Goal: Information Seeking & Learning: Learn about a topic

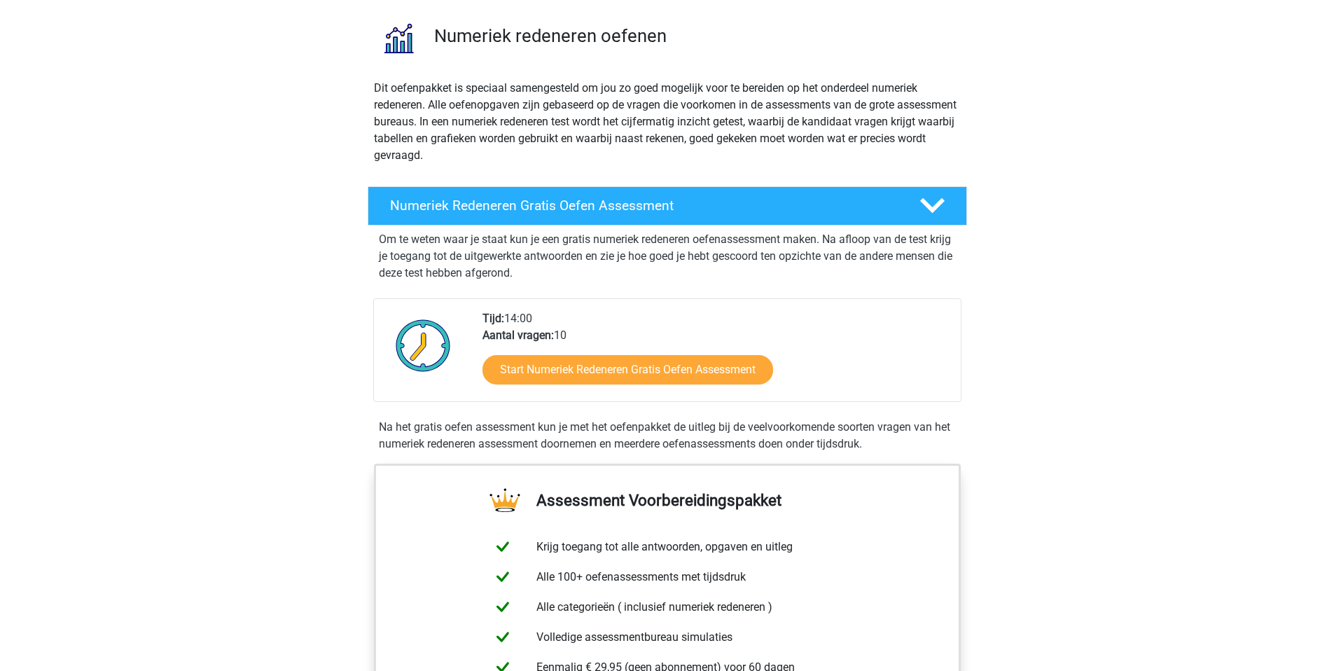
scroll to position [99, 0]
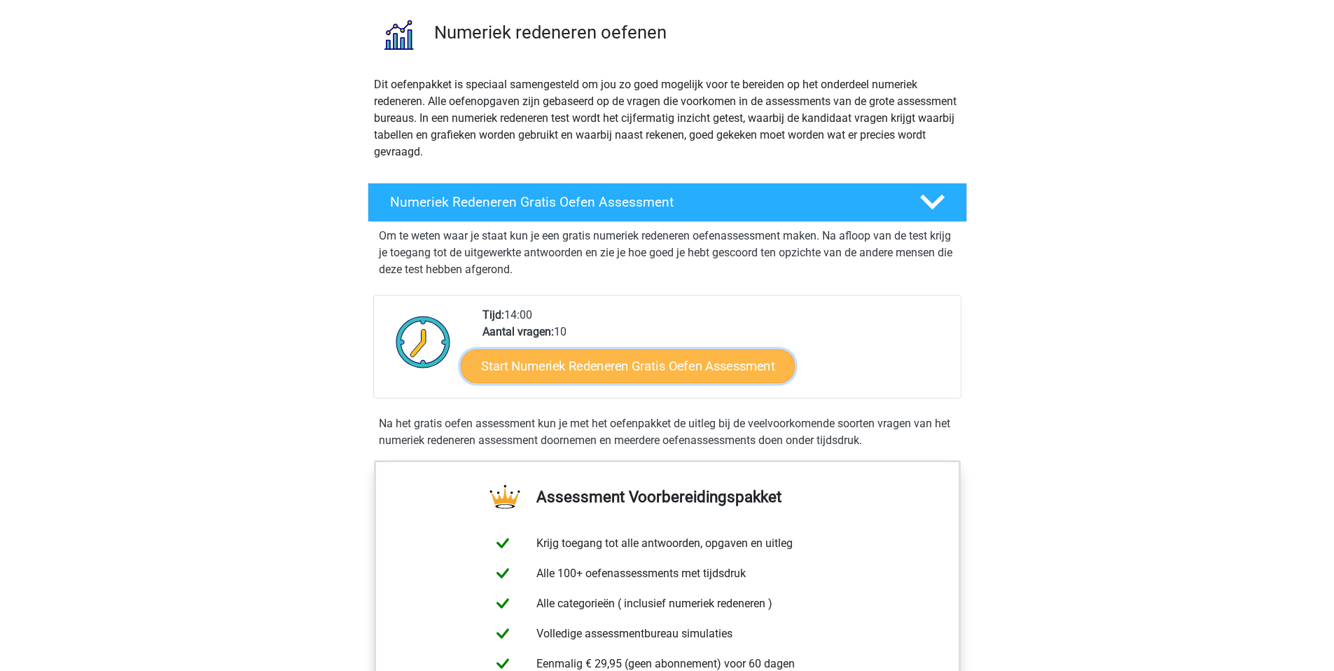
click at [600, 377] on link "Start Numeriek Redeneren Gratis Oefen Assessment" at bounding box center [628, 366] width 334 height 34
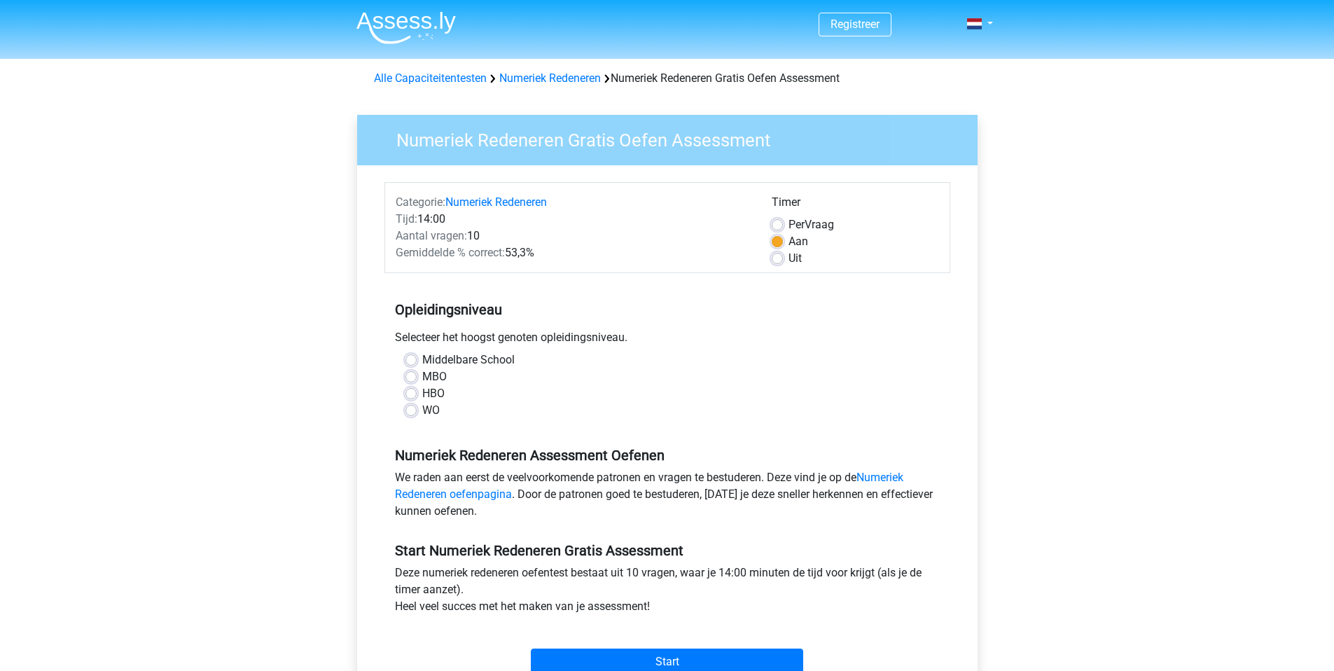
click at [441, 408] on div "WO" at bounding box center [668, 410] width 524 height 17
click at [435, 409] on label "WO" at bounding box center [431, 410] width 18 height 17
click at [417, 409] on input "WO" at bounding box center [411, 409] width 11 height 14
radio input "true"
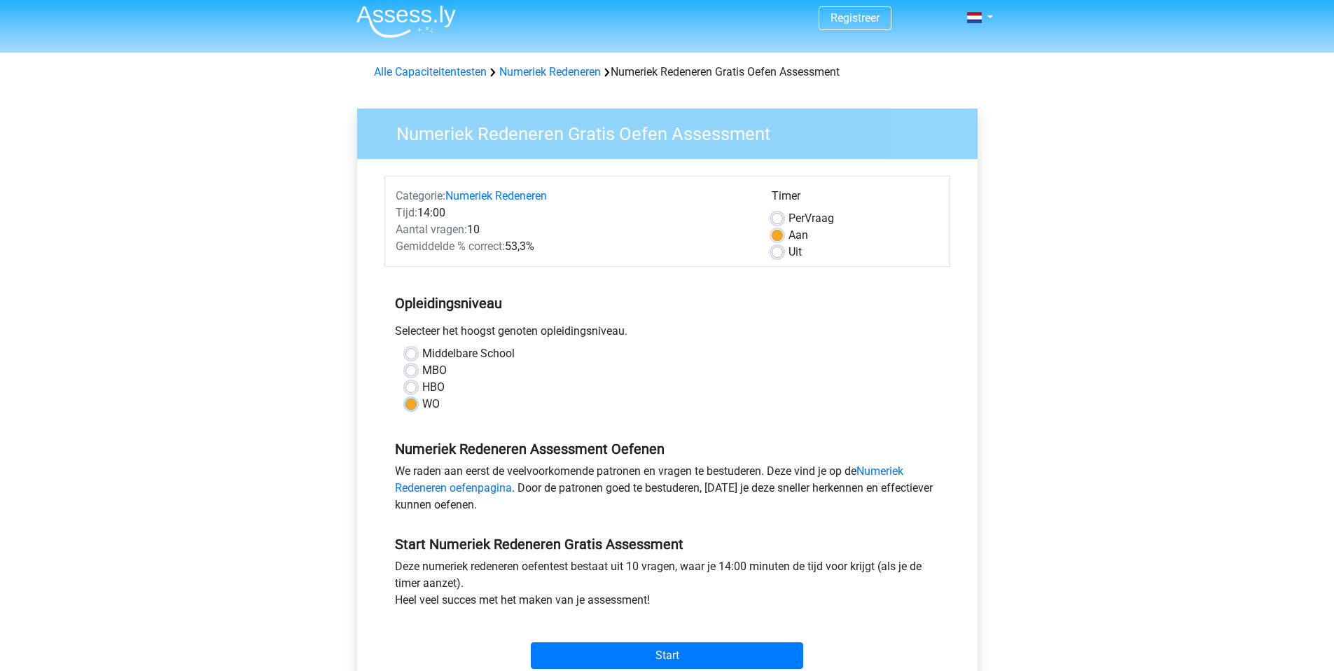
scroll to position [9, 0]
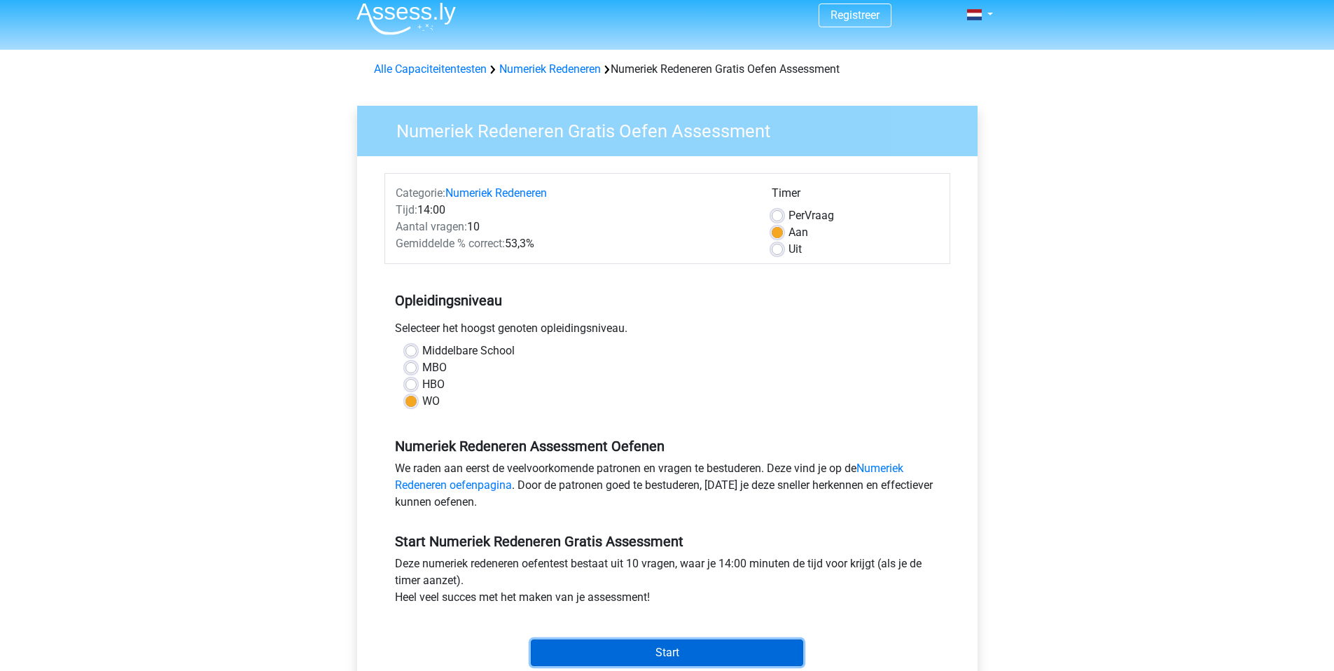
click at [661, 652] on input "Start" at bounding box center [667, 653] width 272 height 27
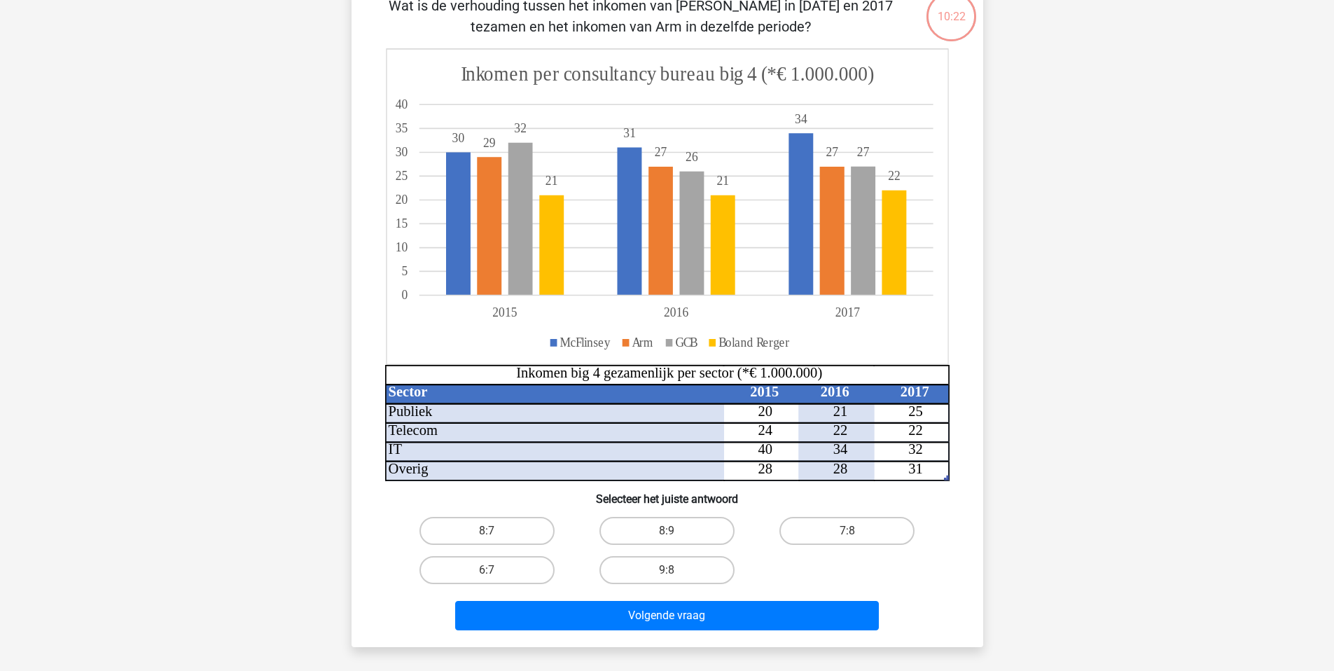
scroll to position [111, 0]
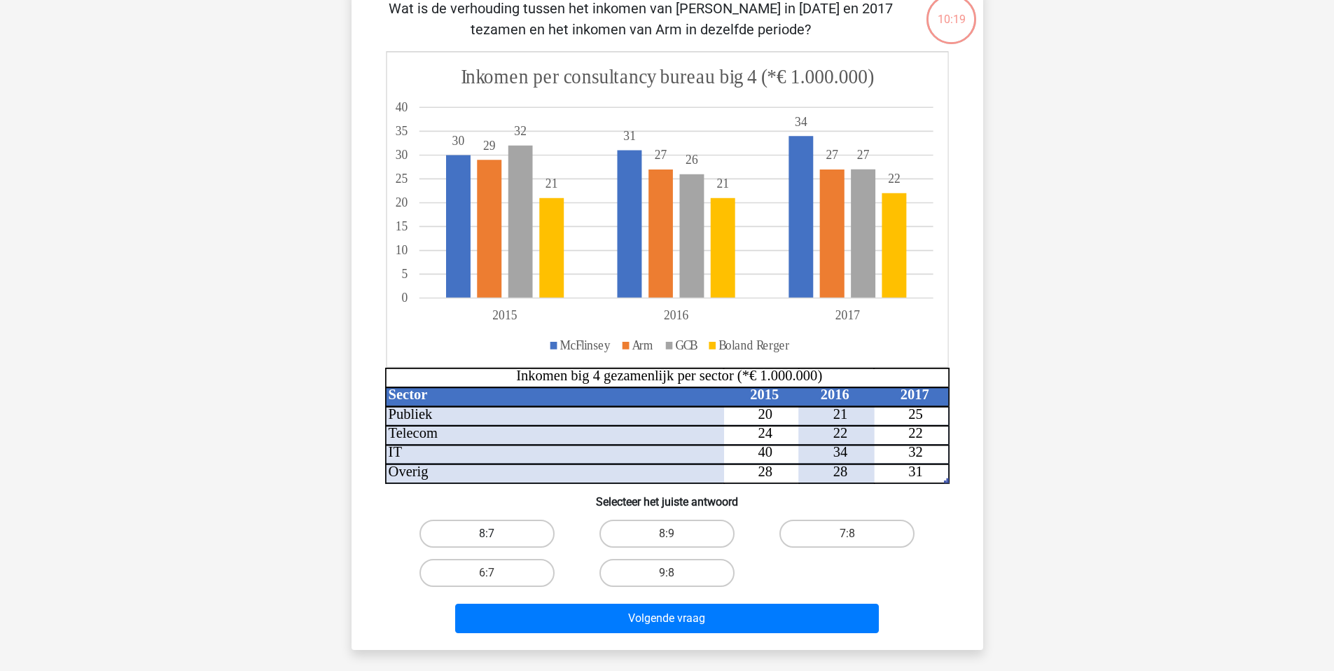
click at [509, 526] on label "8:7" at bounding box center [487, 534] width 135 height 28
click at [496, 534] on input "8:7" at bounding box center [491, 538] width 9 height 9
radio input "true"
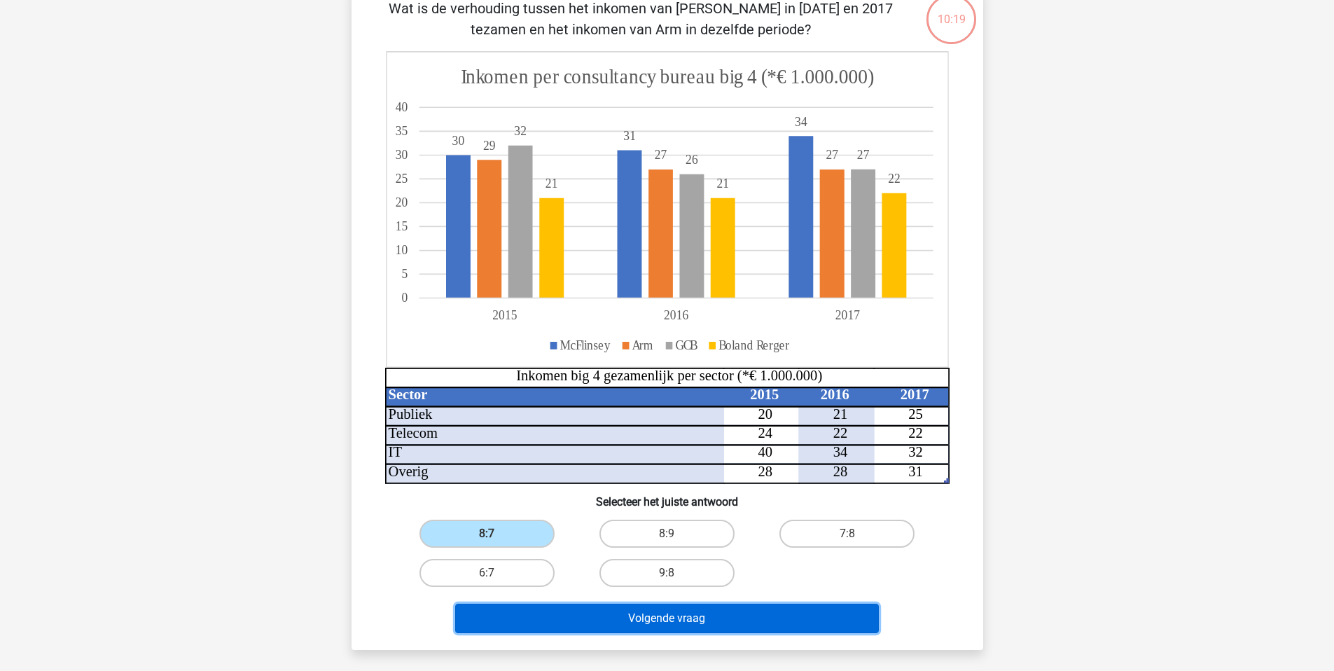
click at [559, 621] on button "Volgende vraag" at bounding box center [667, 618] width 424 height 29
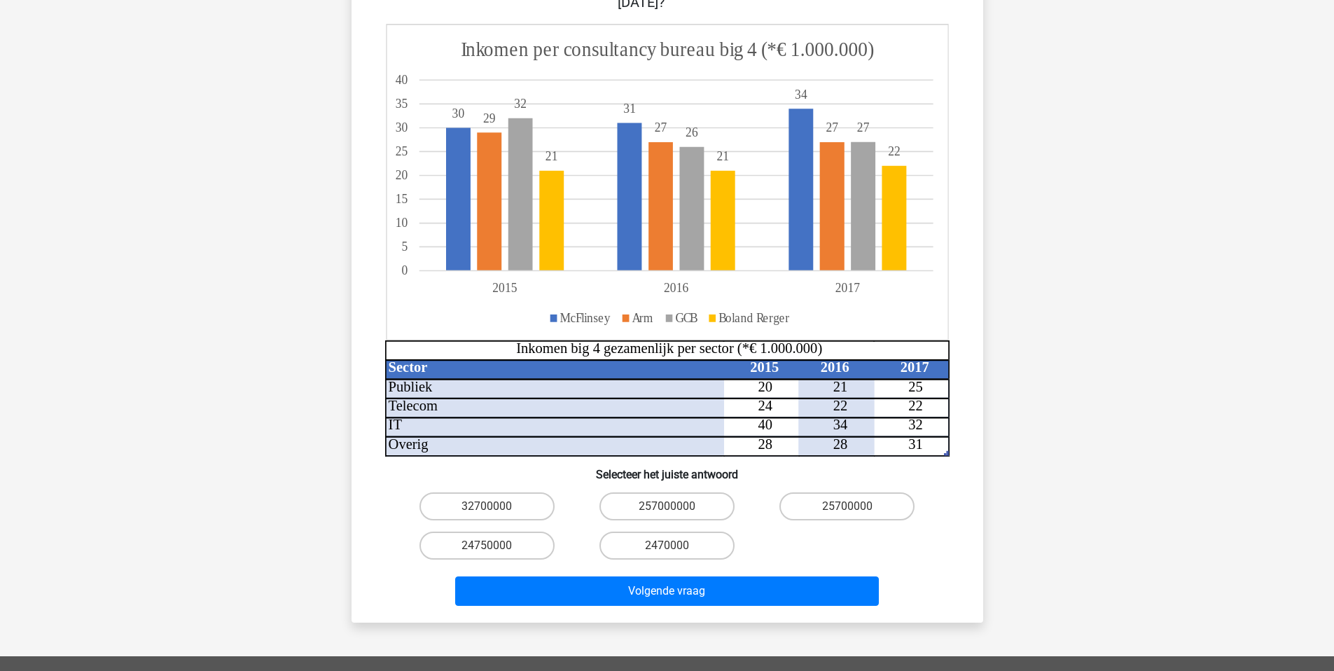
scroll to position [206, 0]
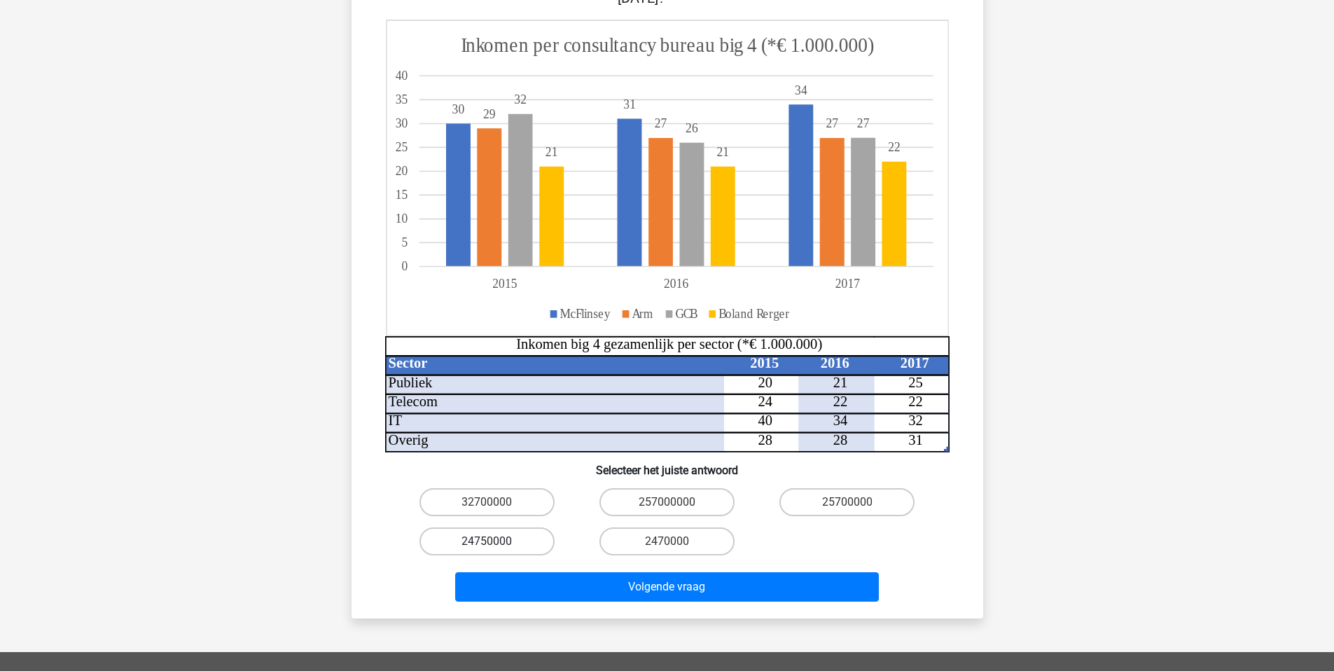
click at [523, 527] on label "24750000" at bounding box center [487, 541] width 135 height 28
click at [496, 541] on input "24750000" at bounding box center [491, 545] width 9 height 9
radio input "true"
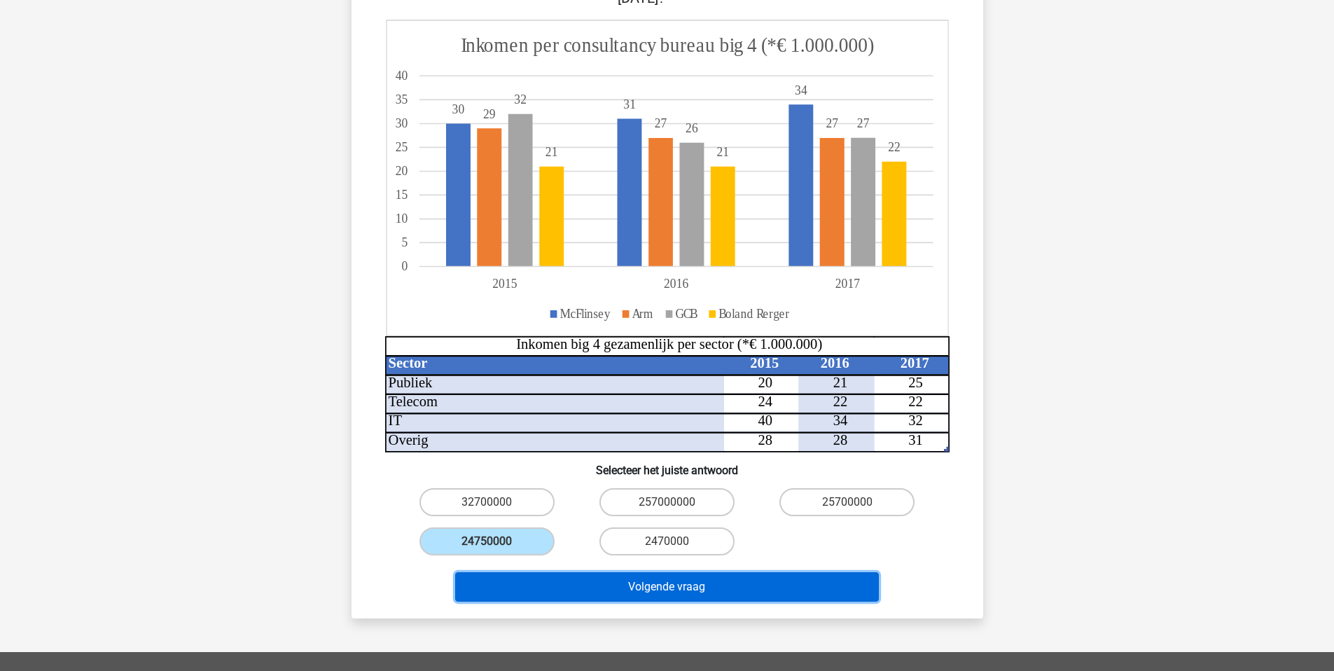
click at [538, 572] on button "Volgende vraag" at bounding box center [667, 586] width 424 height 29
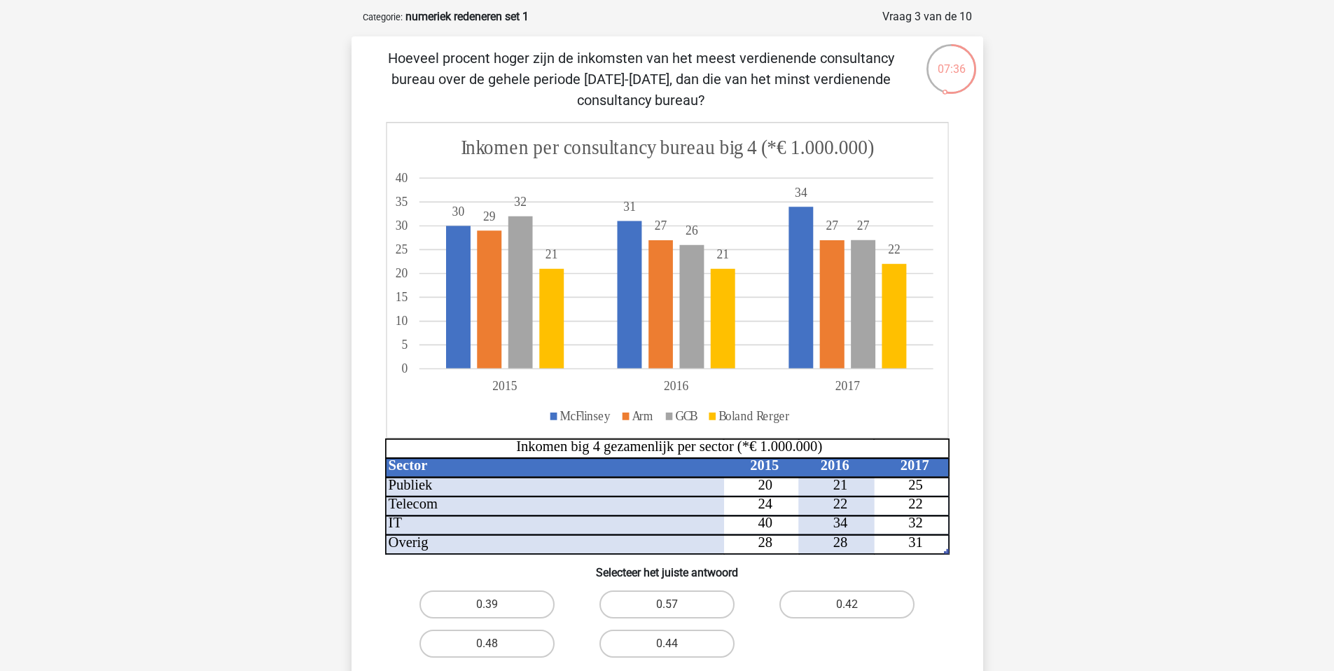
scroll to position [51, 0]
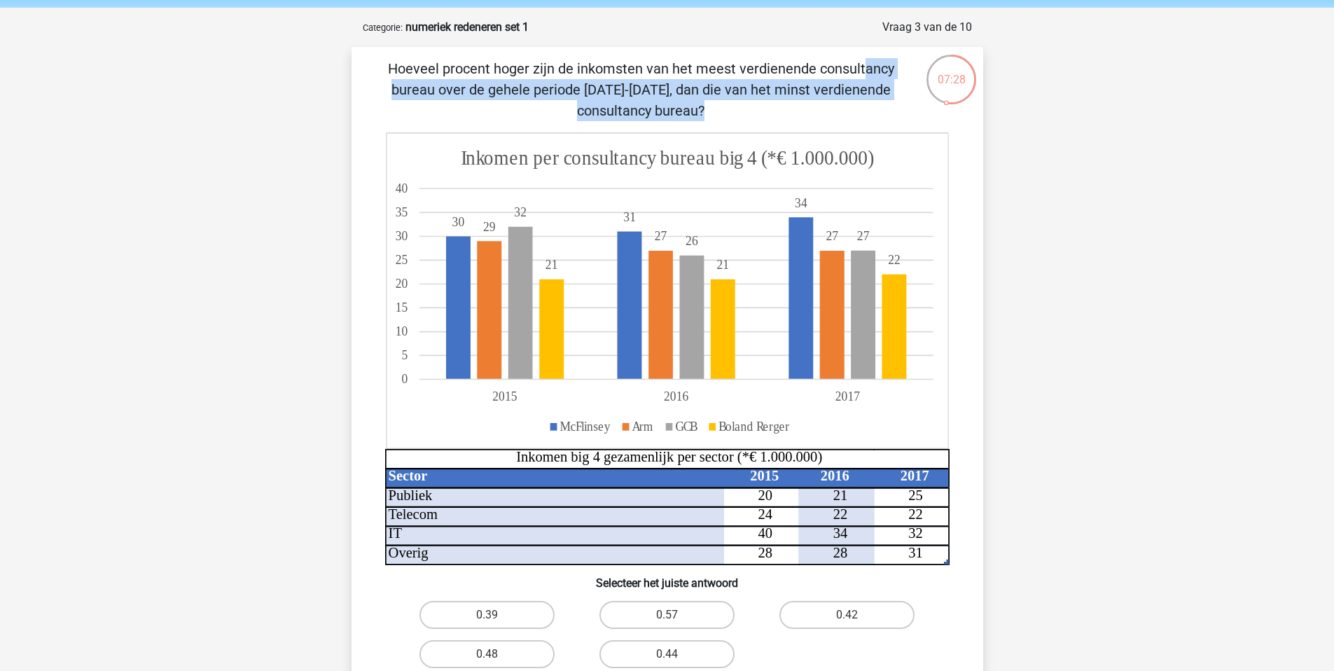
drag, startPoint x: 559, startPoint y: 69, endPoint x: 682, endPoint y: 131, distance: 137.2
click at [682, 131] on div "Hoeveel procent hoger zijn de inkomsten van het meest verdienende consultancy b…" at bounding box center [667, 389] width 621 height 662
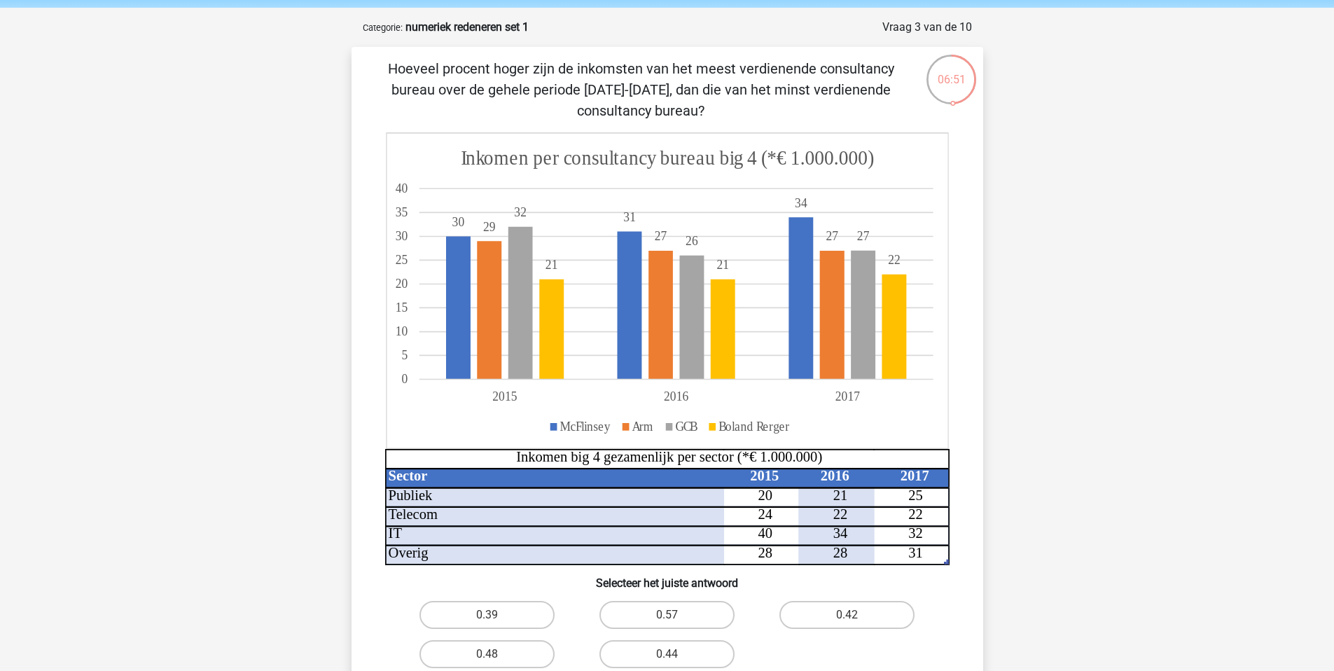
click at [500, 635] on div "0.48" at bounding box center [487, 654] width 180 height 39
click at [504, 640] on label "0.48" at bounding box center [487, 654] width 135 height 28
click at [496, 654] on input "0.48" at bounding box center [491, 658] width 9 height 9
radio input "true"
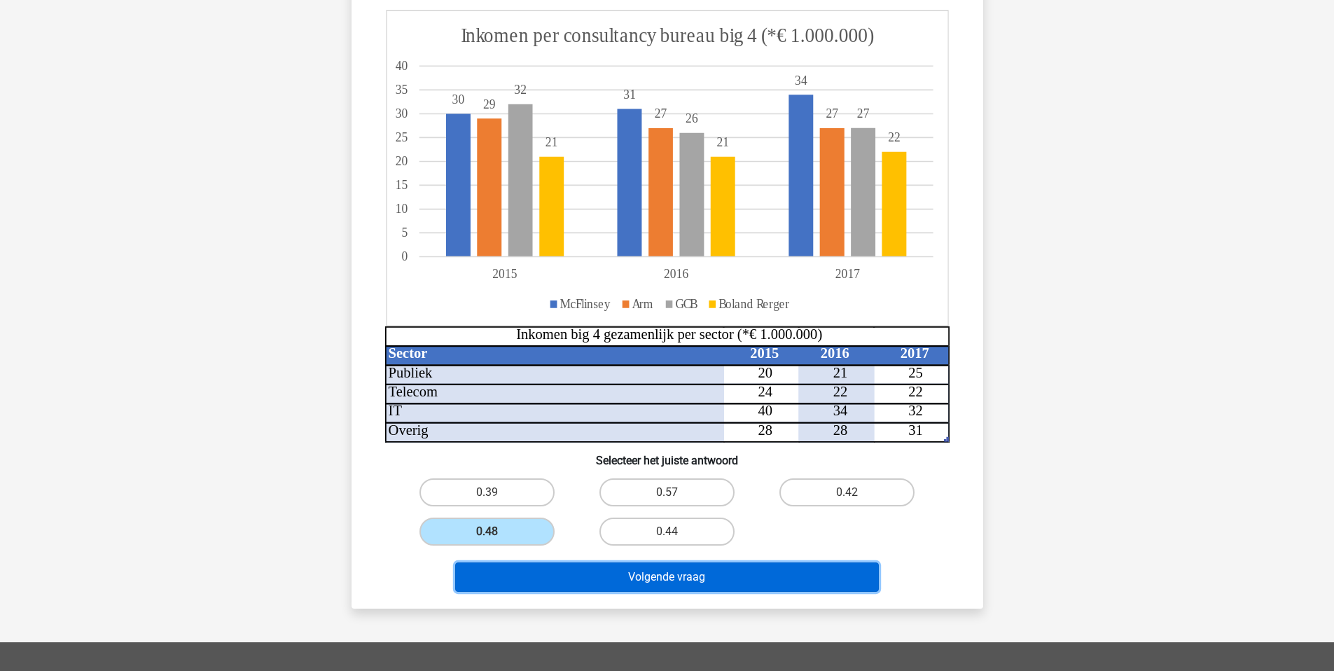
click at [651, 574] on button "Volgende vraag" at bounding box center [667, 576] width 424 height 29
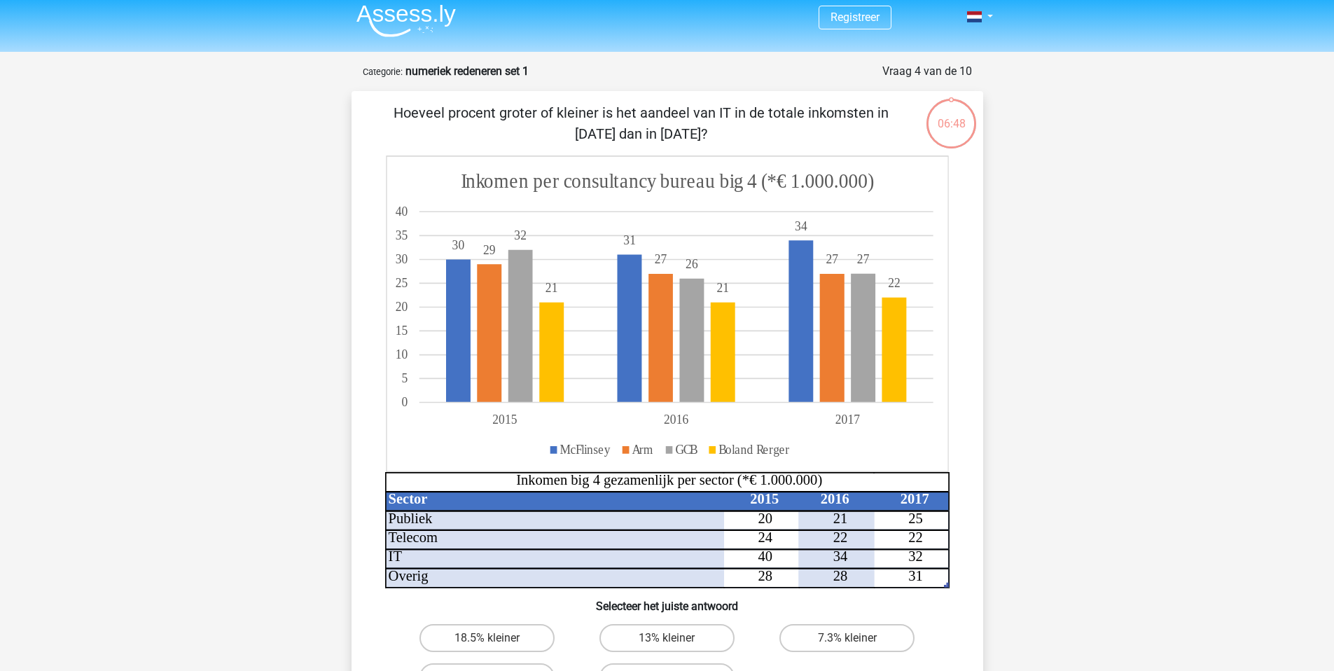
scroll to position [0, 0]
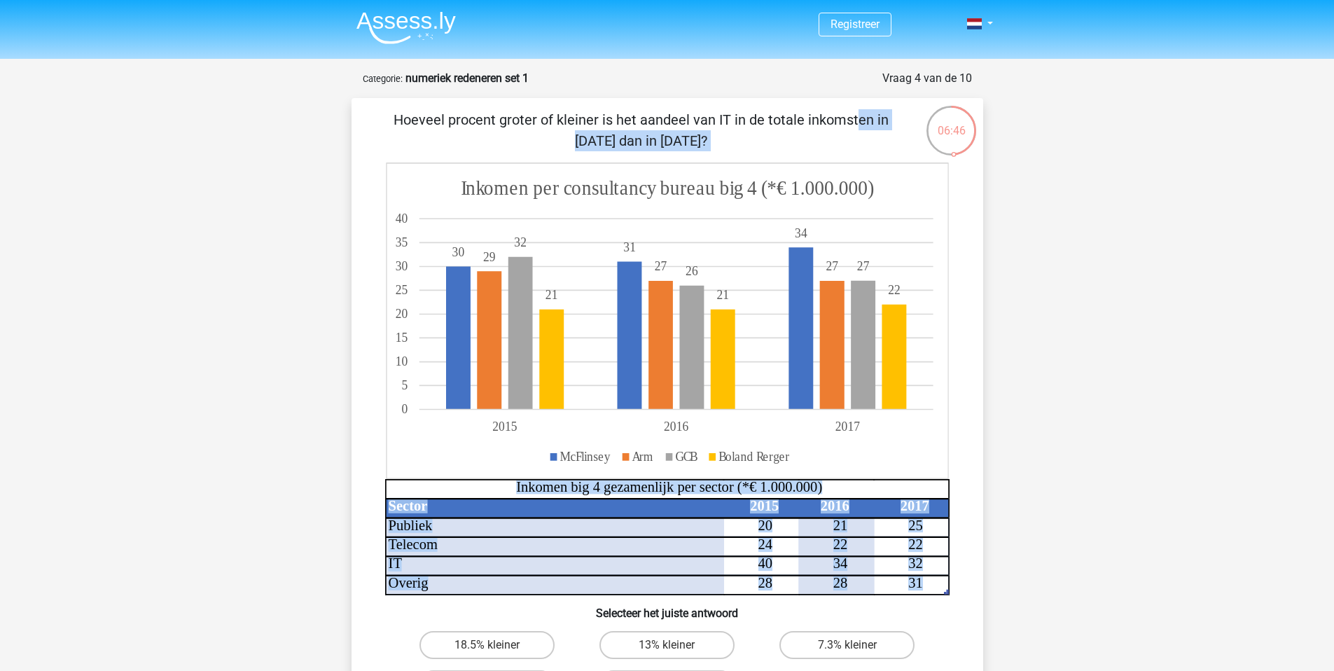
drag, startPoint x: 562, startPoint y: 115, endPoint x: 648, endPoint y: 164, distance: 98.5
click at [648, 164] on div "Hoeveel procent groter of kleiner is het aandeel van IT in de totale inkomsten …" at bounding box center [667, 429] width 621 height 641
click at [670, 132] on p "Hoeveel procent groter of kleiner is het aandeel van IT in de totale inkomsten …" at bounding box center [641, 130] width 534 height 42
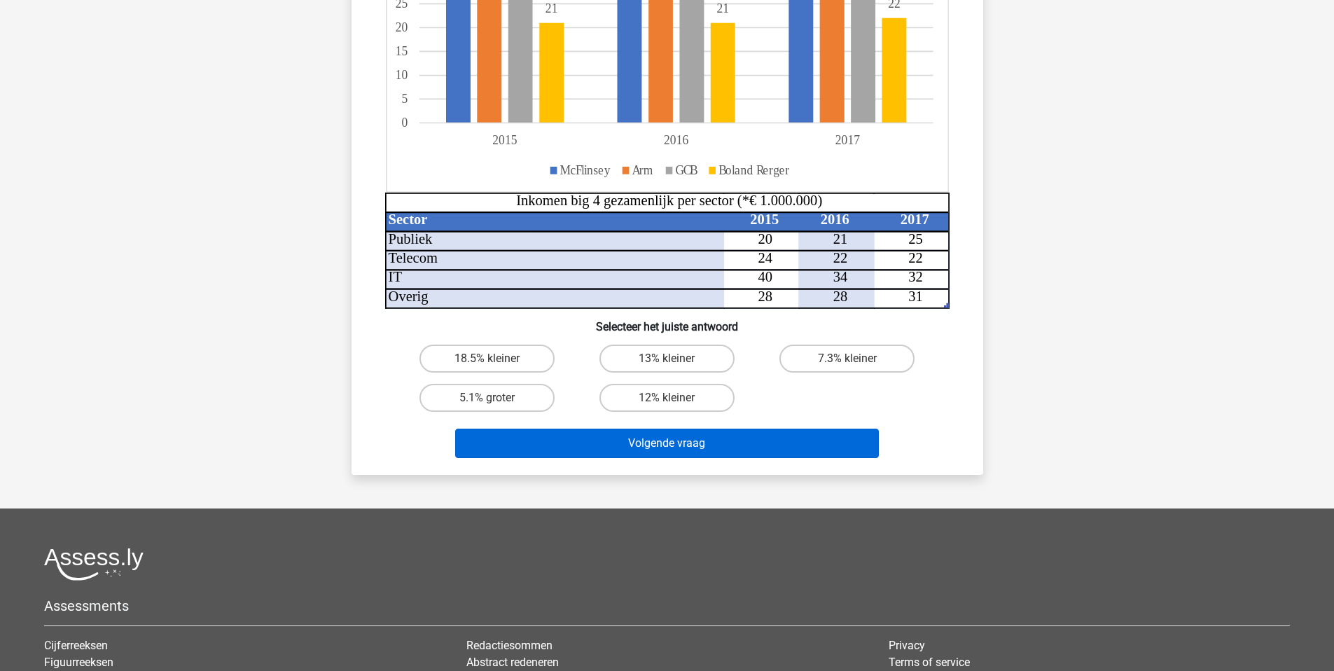
scroll to position [285, 0]
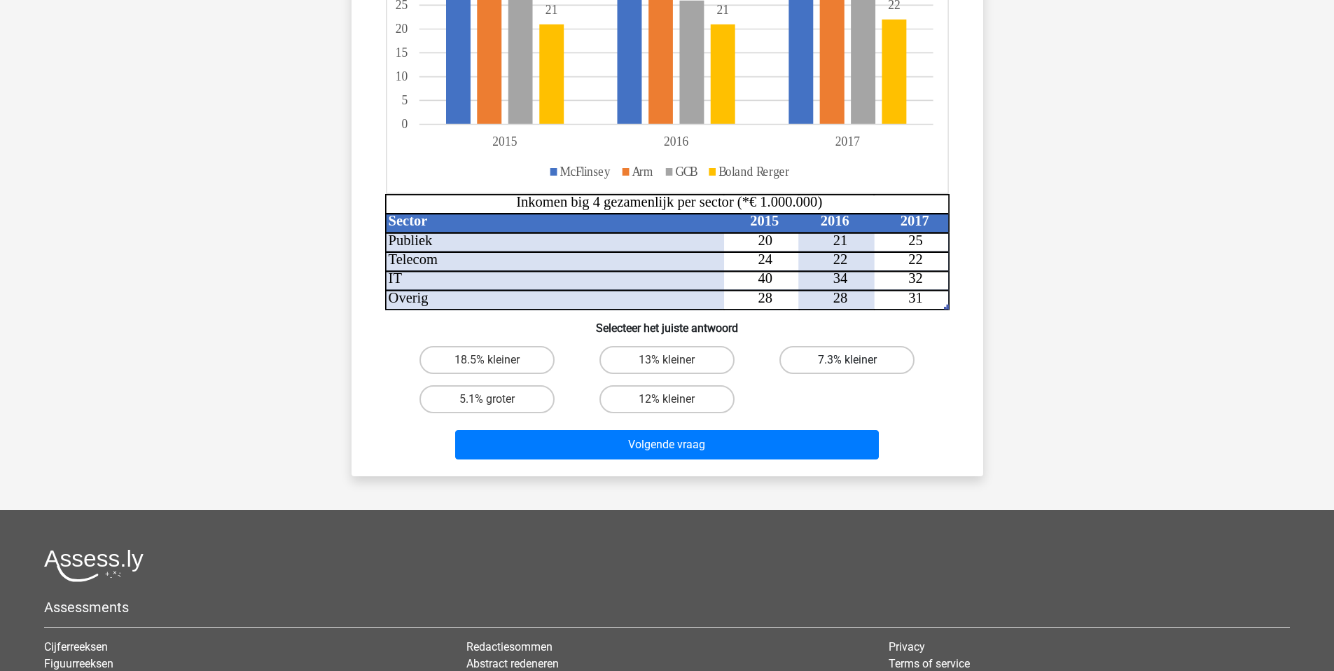
click at [832, 364] on label "7.3% kleiner" at bounding box center [847, 360] width 135 height 28
click at [848, 364] on input "7.3% kleiner" at bounding box center [852, 364] width 9 height 9
radio input "true"
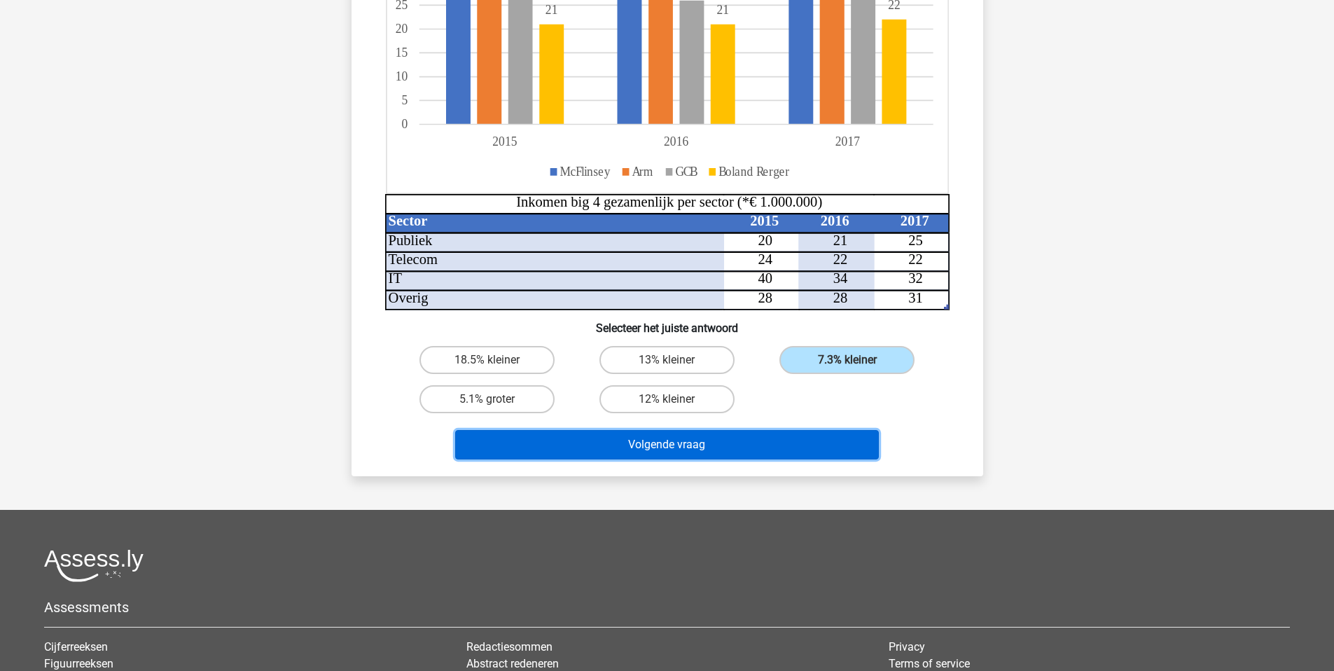
click at [728, 457] on button "Volgende vraag" at bounding box center [667, 444] width 424 height 29
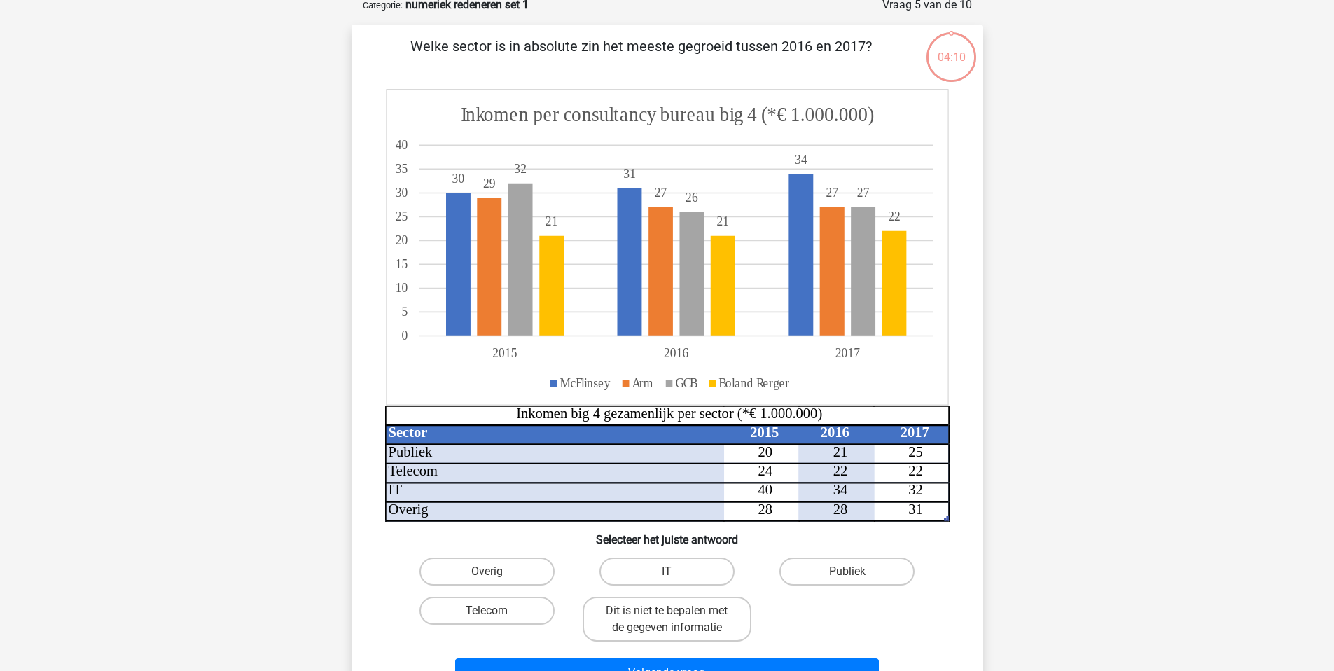
scroll to position [70, 0]
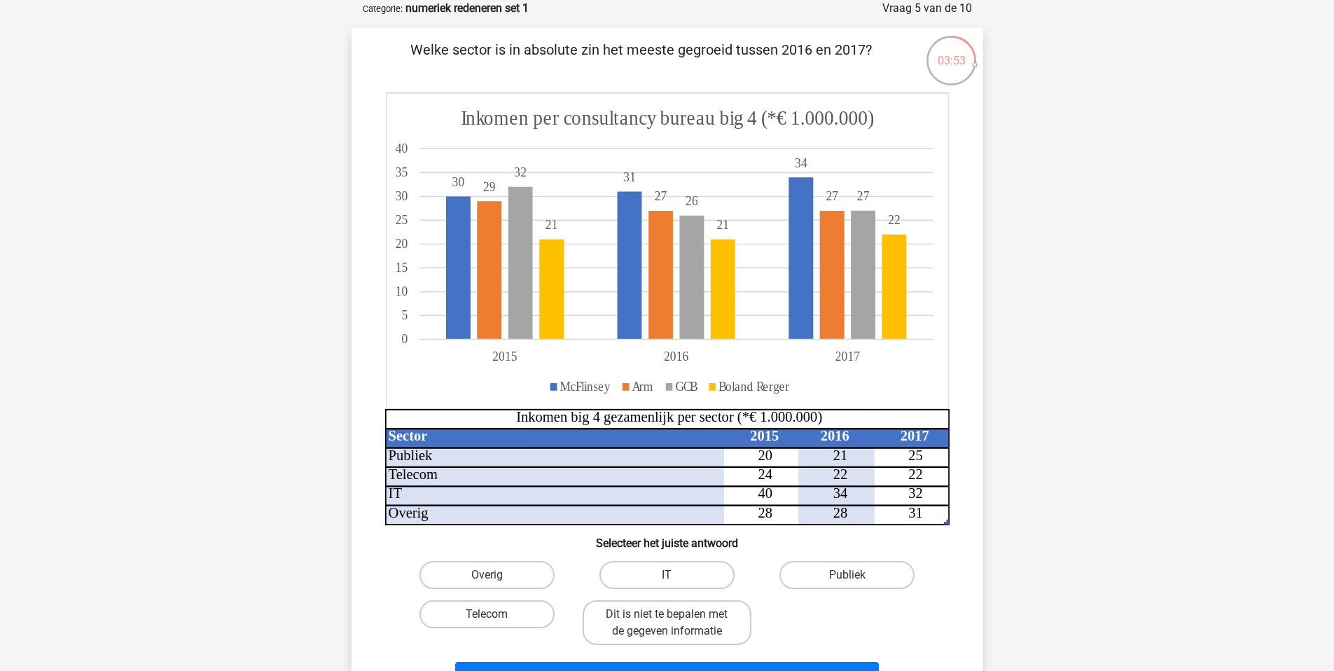
click at [850, 583] on input "Publiek" at bounding box center [852, 579] width 9 height 9
radio input "true"
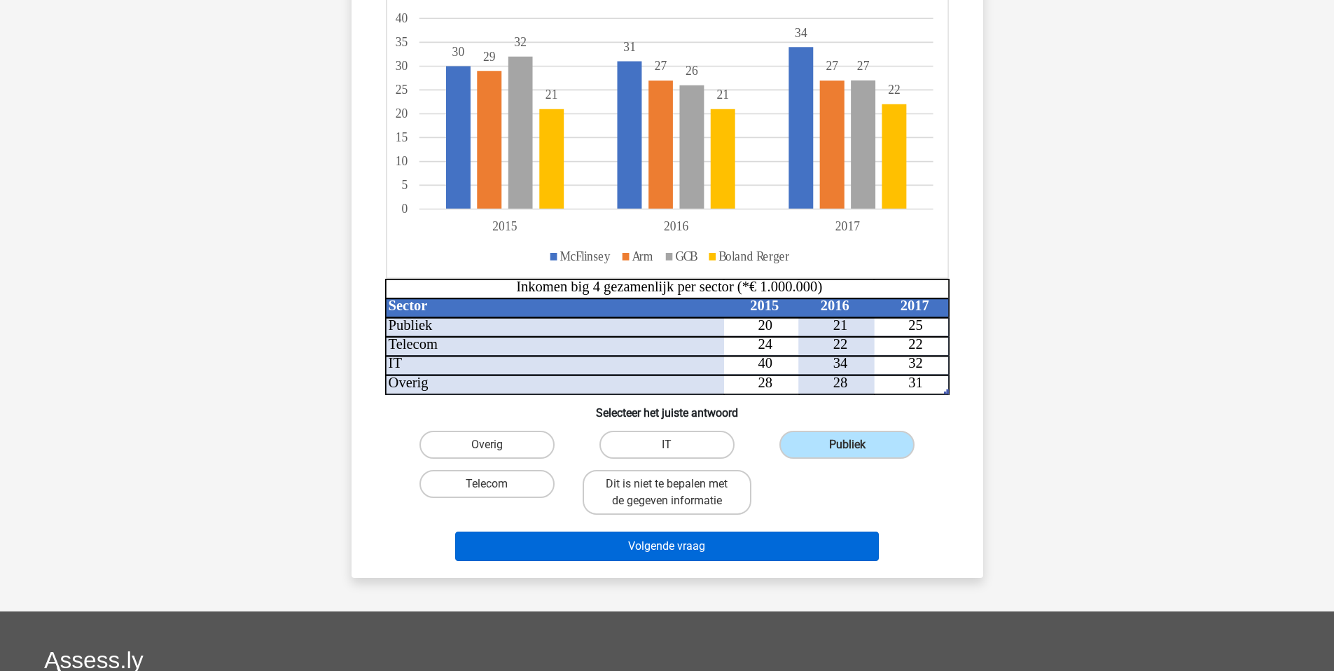
scroll to position [237, 0]
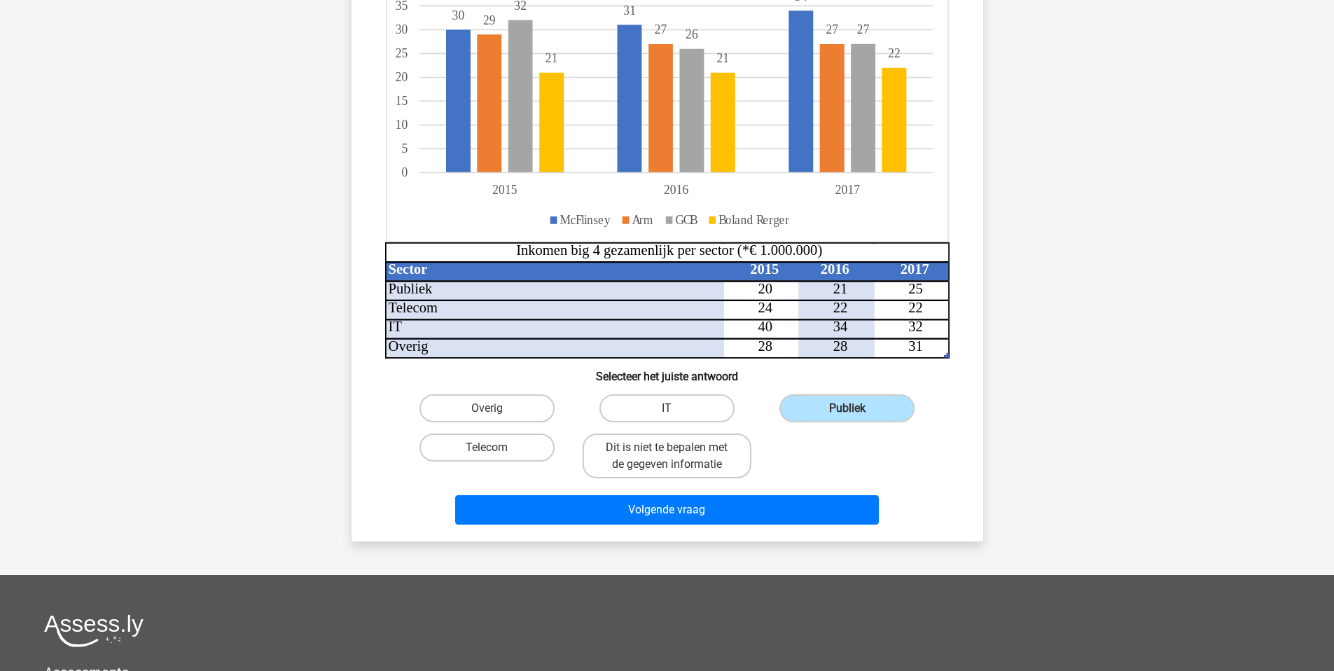
click at [721, 528] on div "Volgende vraag" at bounding box center [667, 512] width 541 height 35
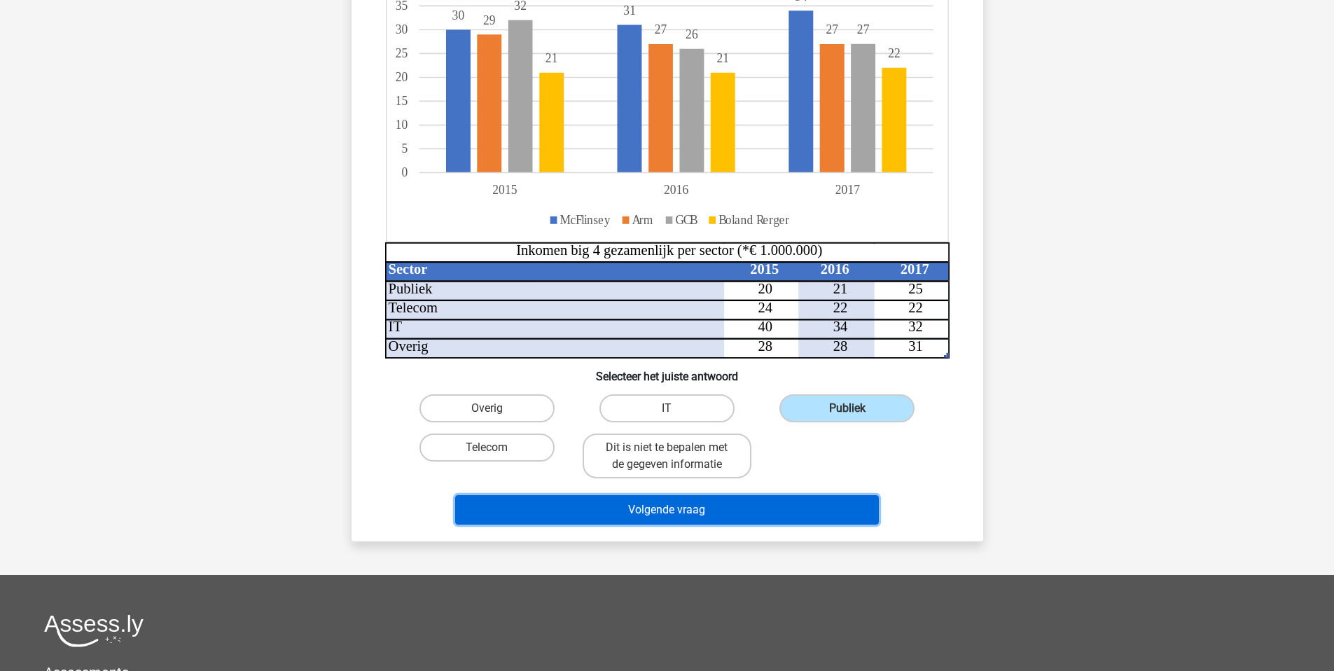
click at [720, 512] on button "Volgende vraag" at bounding box center [667, 509] width 424 height 29
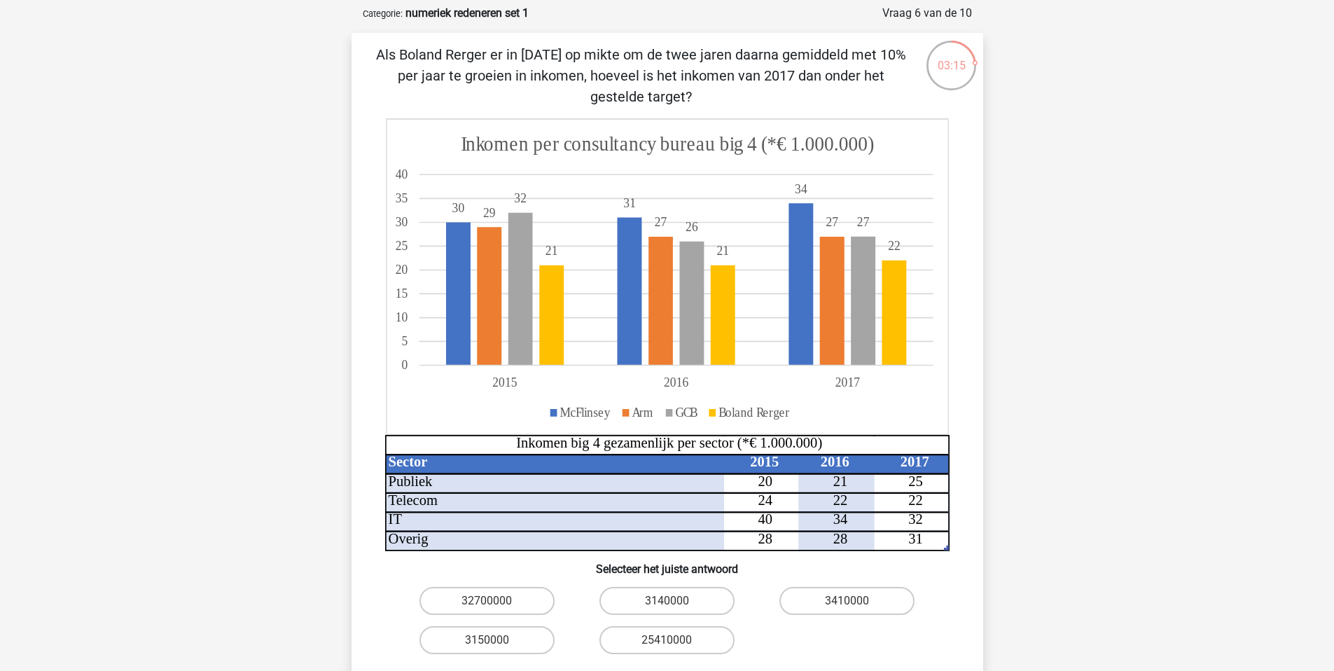
scroll to position [68, 0]
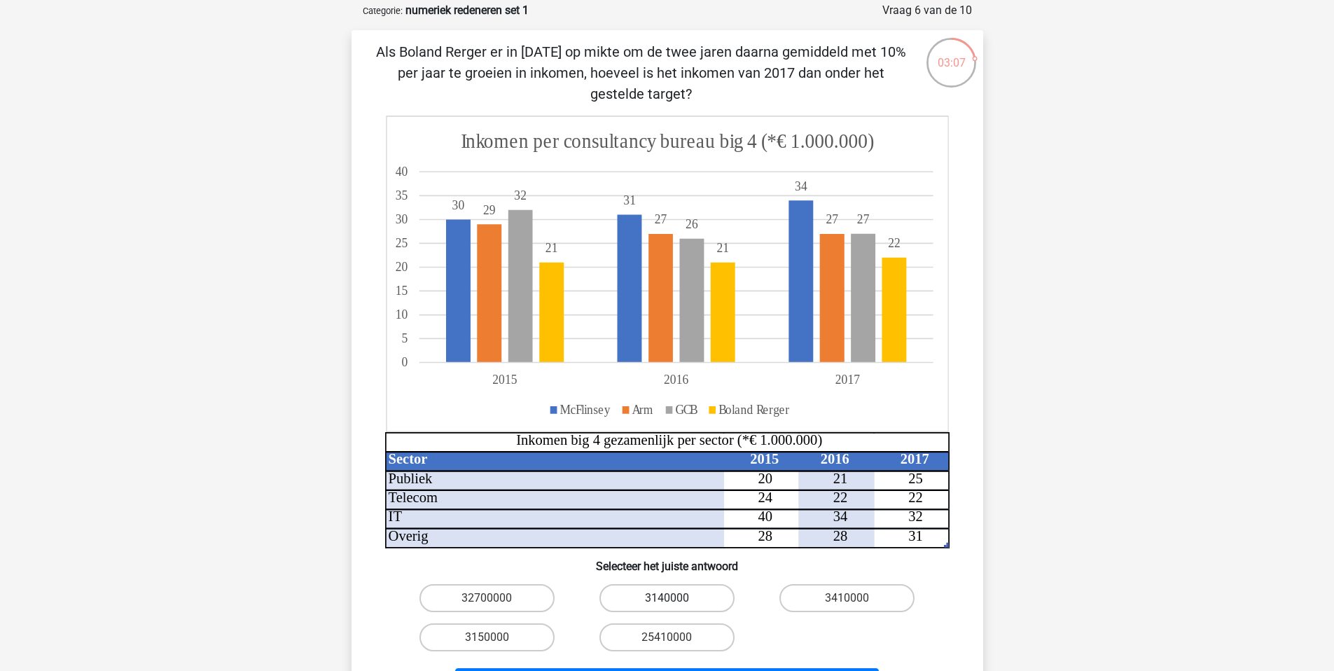
click at [707, 604] on label "3140000" at bounding box center [667, 598] width 135 height 28
click at [676, 604] on input "3140000" at bounding box center [671, 602] width 9 height 9
radio input "true"
click at [852, 602] on input "3410000" at bounding box center [852, 602] width 9 height 9
radio input "true"
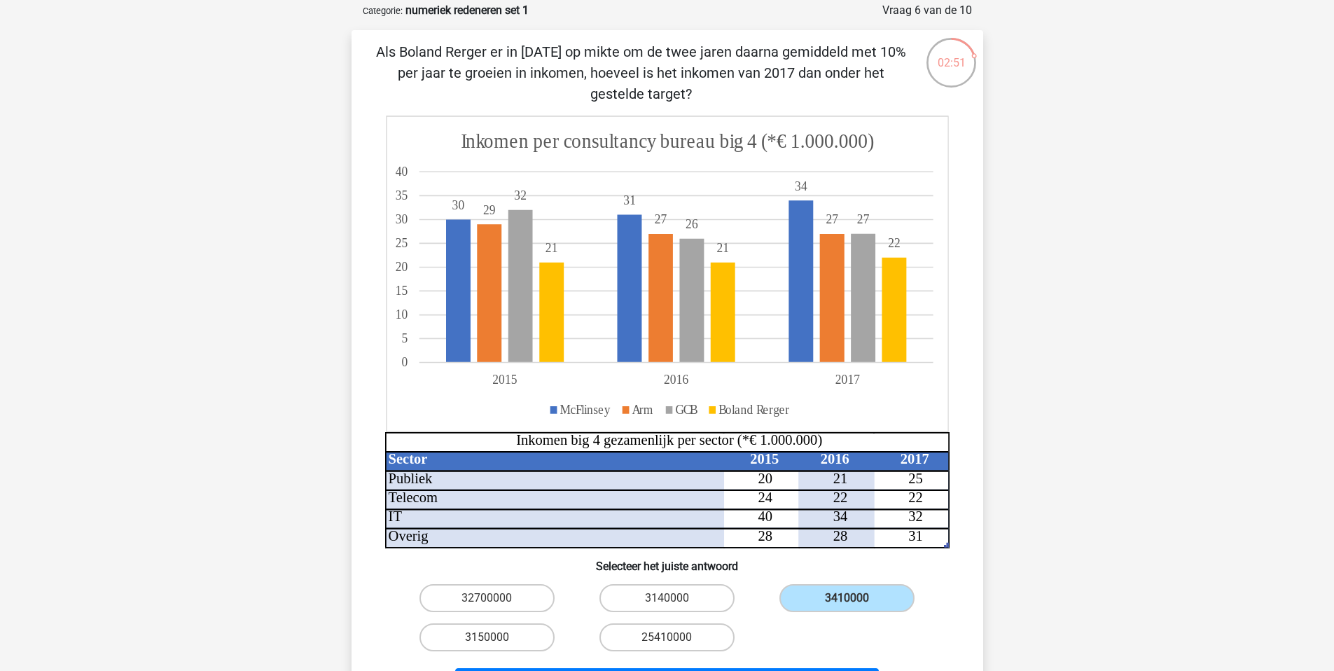
click at [672, 602] on input "3140000" at bounding box center [671, 602] width 9 height 9
radio input "true"
click at [857, 605] on label "3410000" at bounding box center [847, 598] width 135 height 28
click at [857, 605] on input "3410000" at bounding box center [852, 602] width 9 height 9
radio input "true"
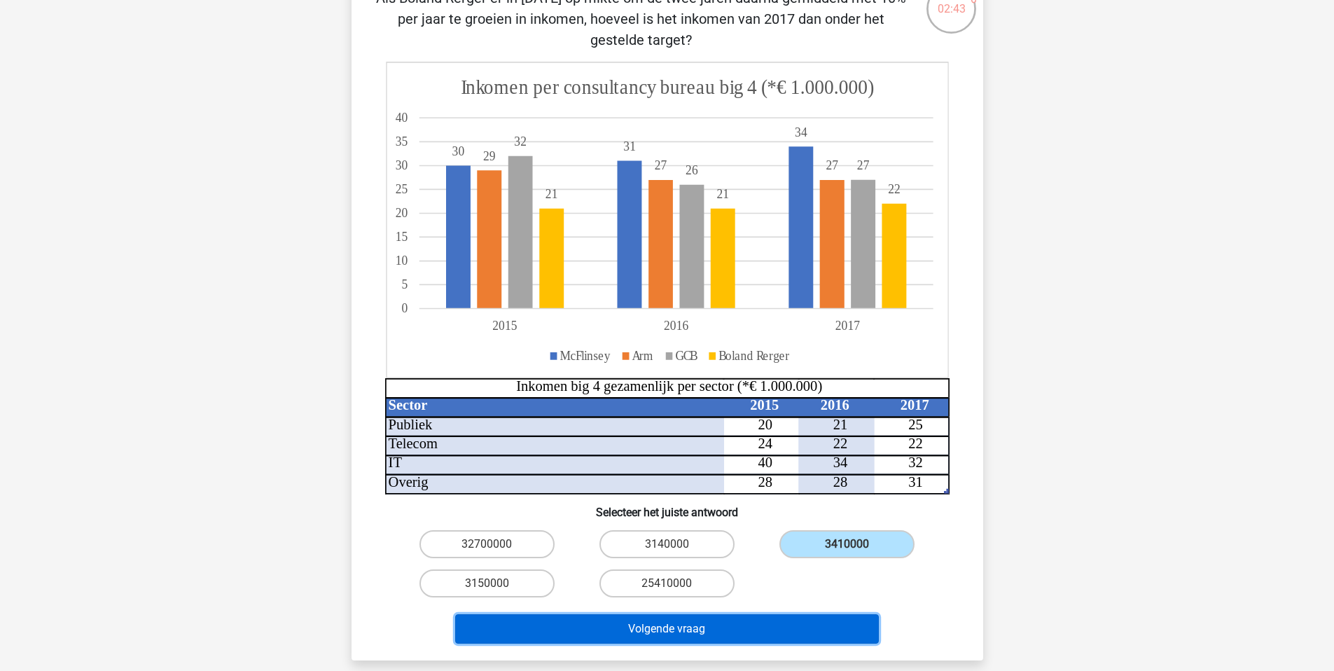
click at [768, 620] on button "Volgende vraag" at bounding box center [667, 628] width 424 height 29
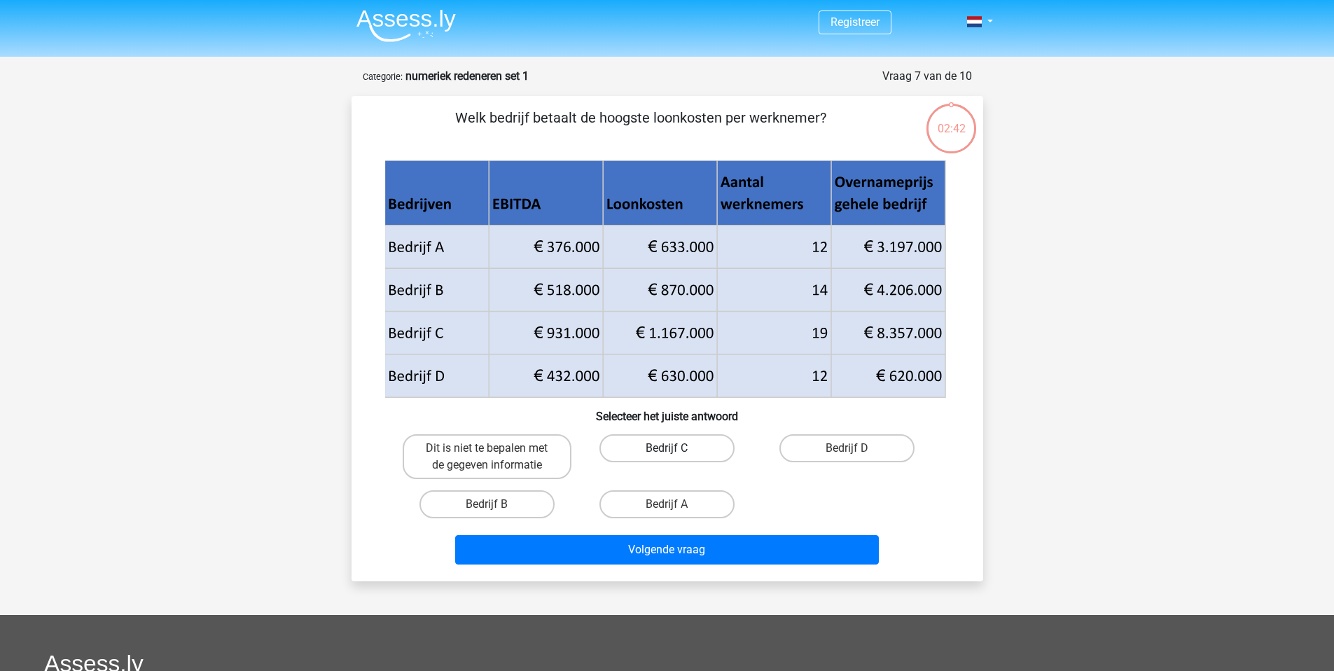
scroll to position [0, 0]
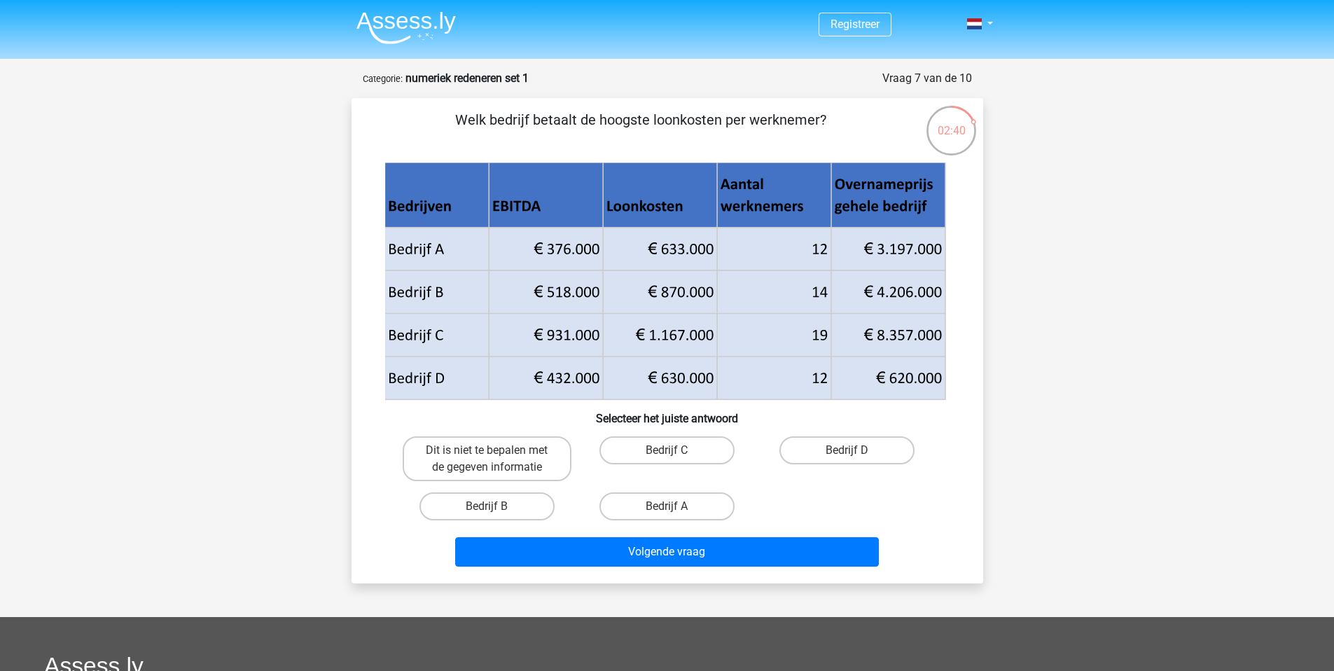
drag, startPoint x: 712, startPoint y: 113, endPoint x: 826, endPoint y: 134, distance: 116.2
click at [826, 134] on p "Welk bedrijf betaalt de hoogste loonkosten per werknemer?" at bounding box center [641, 130] width 534 height 42
click at [536, 502] on label "Bedrijf B" at bounding box center [487, 506] width 135 height 28
click at [496, 506] on input "Bedrijf B" at bounding box center [491, 510] width 9 height 9
radio input "true"
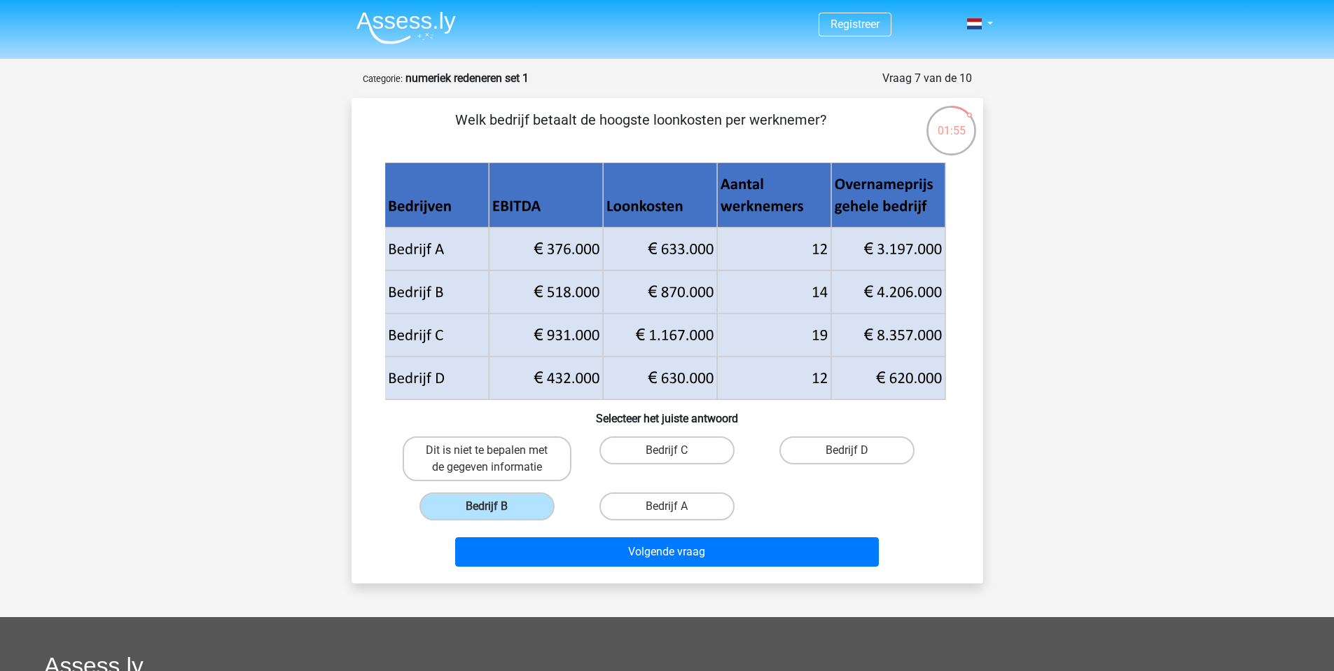
click at [620, 567] on div "Volgende vraag" at bounding box center [667, 554] width 541 height 35
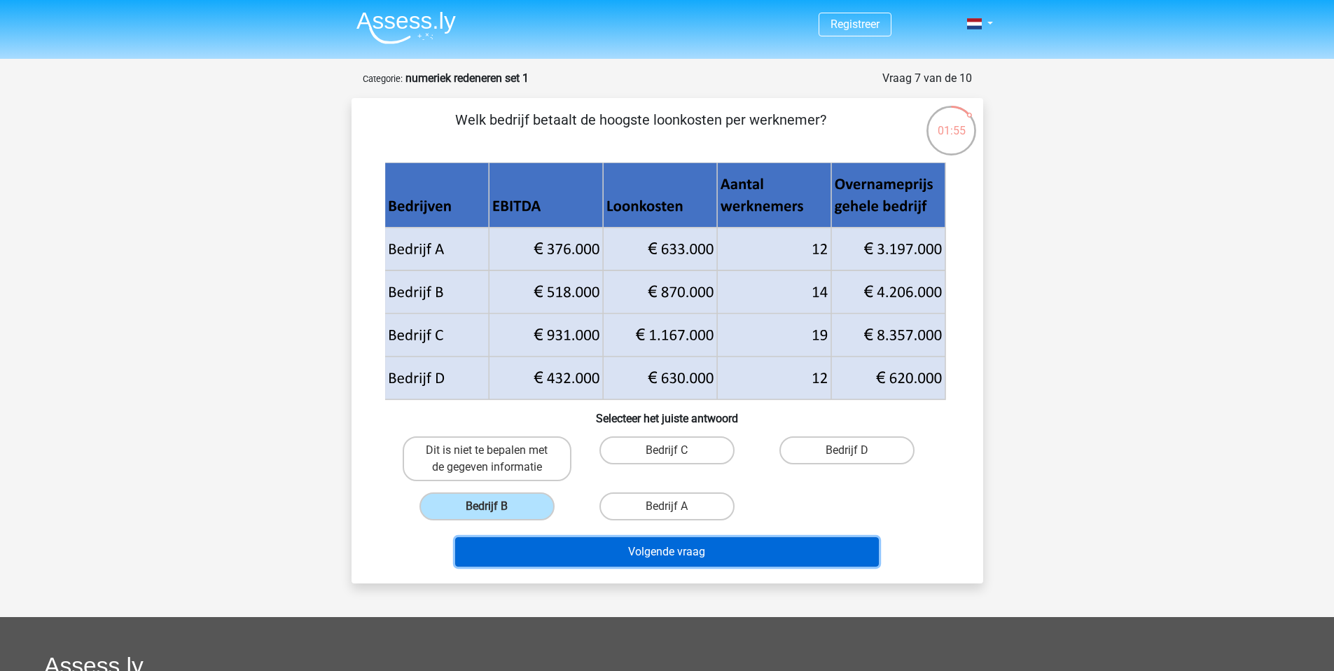
click at [629, 558] on button "Volgende vraag" at bounding box center [667, 551] width 424 height 29
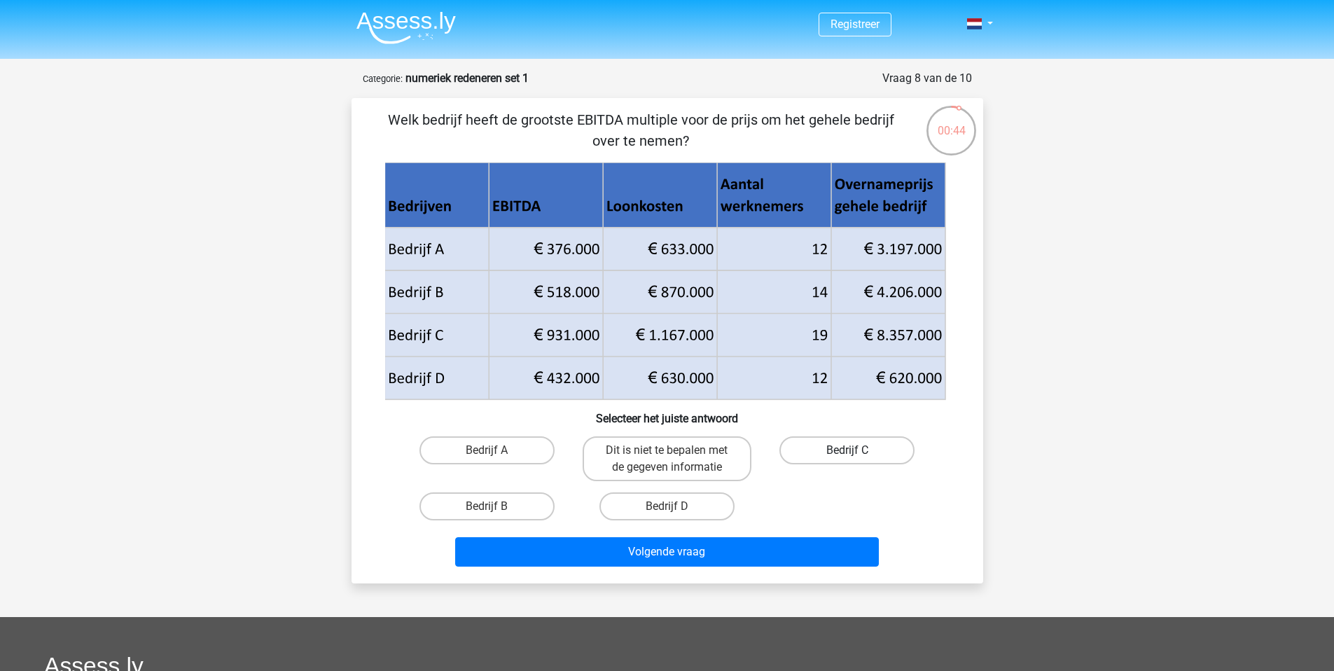
click at [861, 452] on label "Bedrijf C" at bounding box center [847, 450] width 135 height 28
click at [857, 452] on input "Bedrijf C" at bounding box center [852, 454] width 9 height 9
radio input "true"
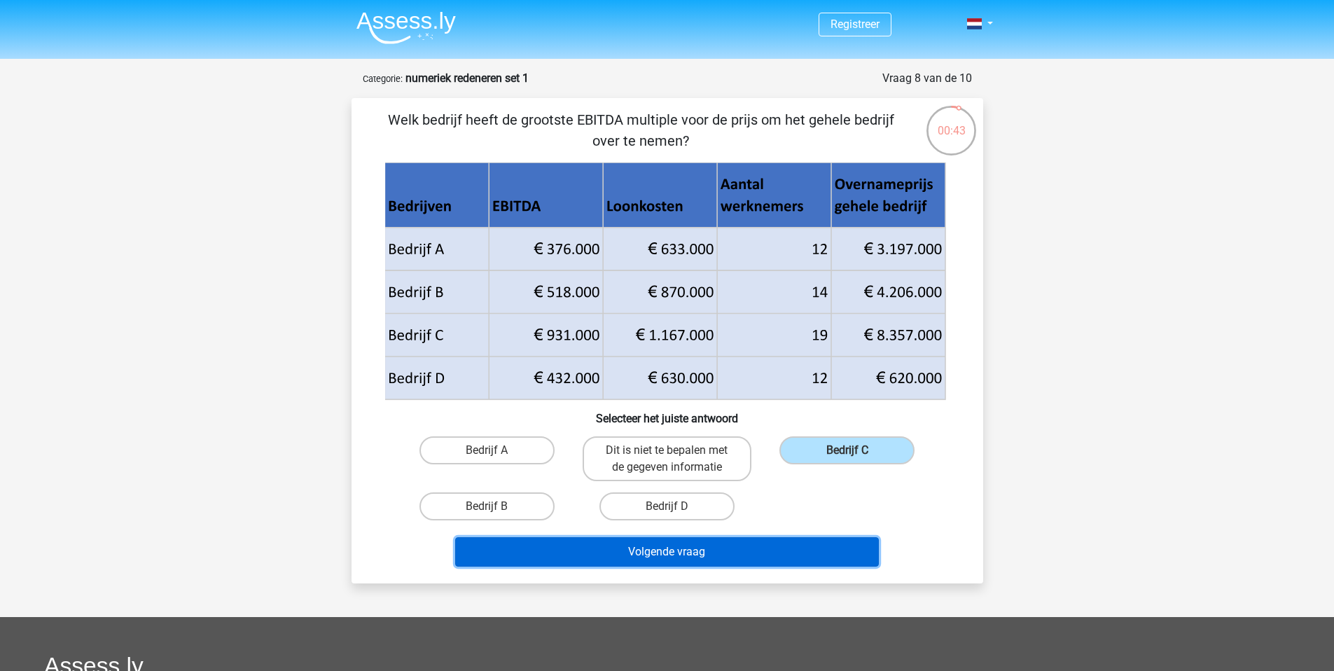
click at [792, 554] on button "Volgende vraag" at bounding box center [667, 551] width 424 height 29
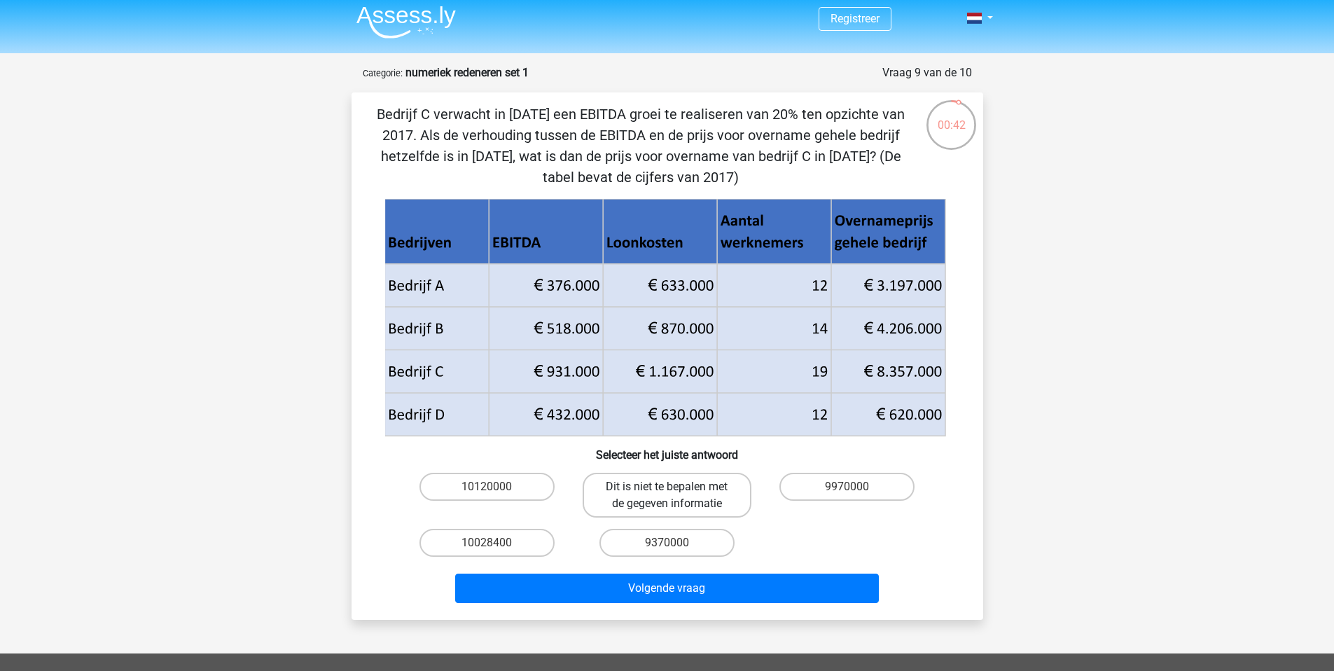
scroll to position [4, 0]
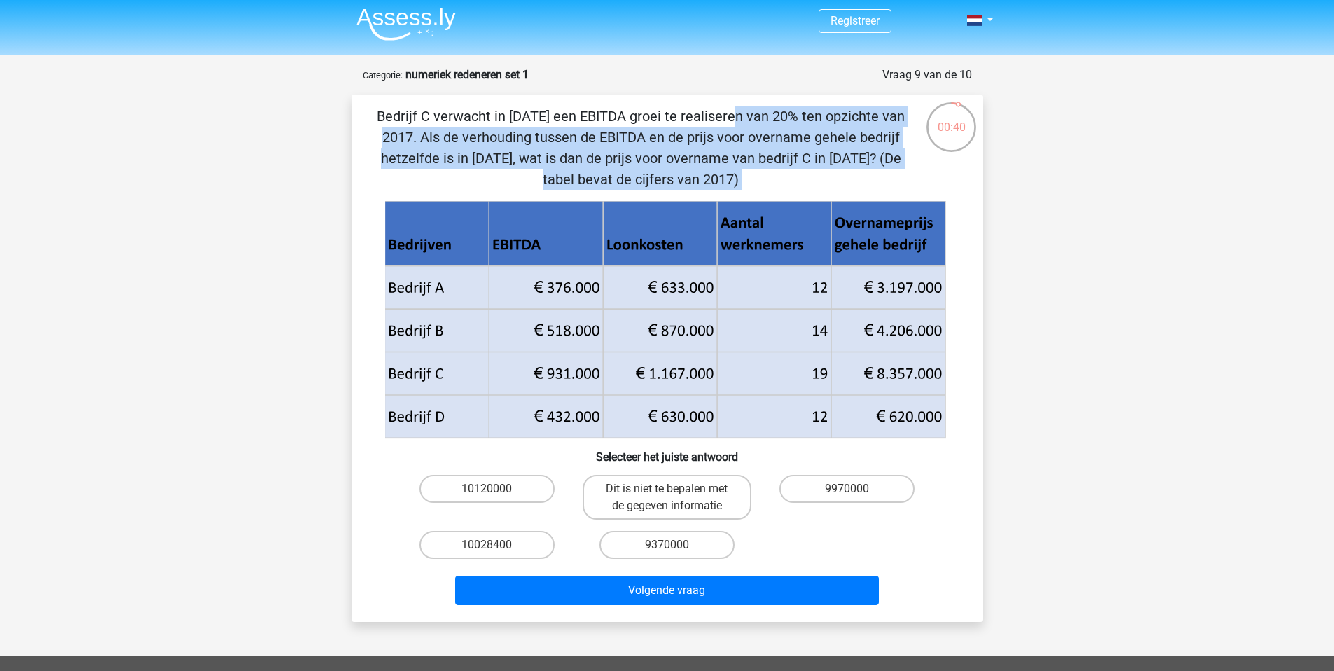
drag, startPoint x: 457, startPoint y: 119, endPoint x: 670, endPoint y: 193, distance: 225.3
click at [670, 193] on div "Bedrijf C verwacht in 2018 een EBITDA groei te realiseren van 20% ten opzichte …" at bounding box center [667, 358] width 621 height 505
click at [520, 544] on label "10028400" at bounding box center [487, 545] width 135 height 28
click at [496, 545] on input "10028400" at bounding box center [491, 549] width 9 height 9
radio input "true"
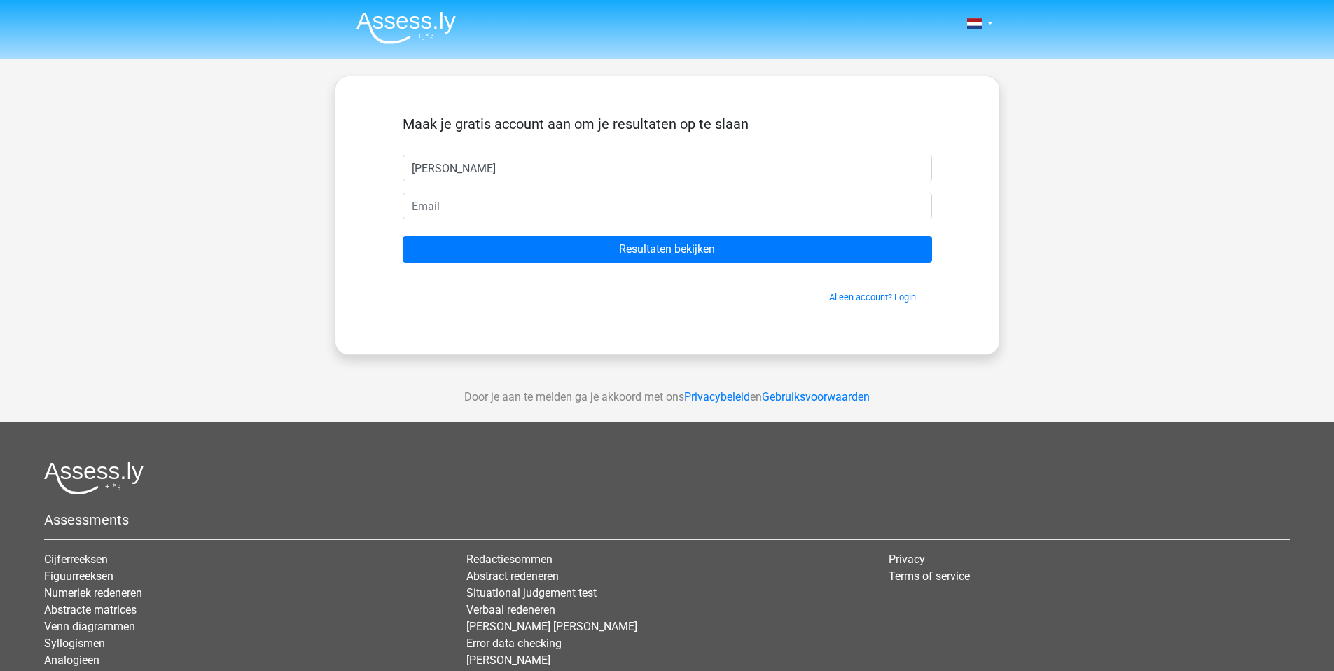
type input "[PERSON_NAME]"
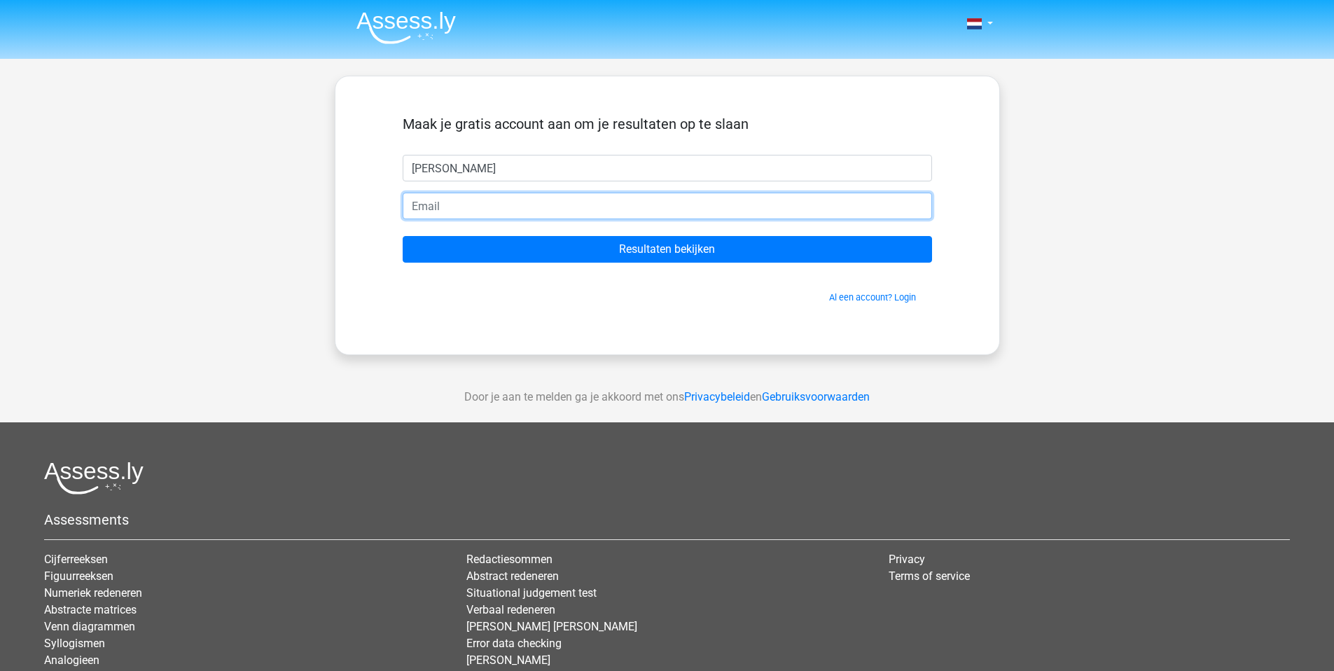
click at [493, 214] on input "email" at bounding box center [668, 206] width 530 height 27
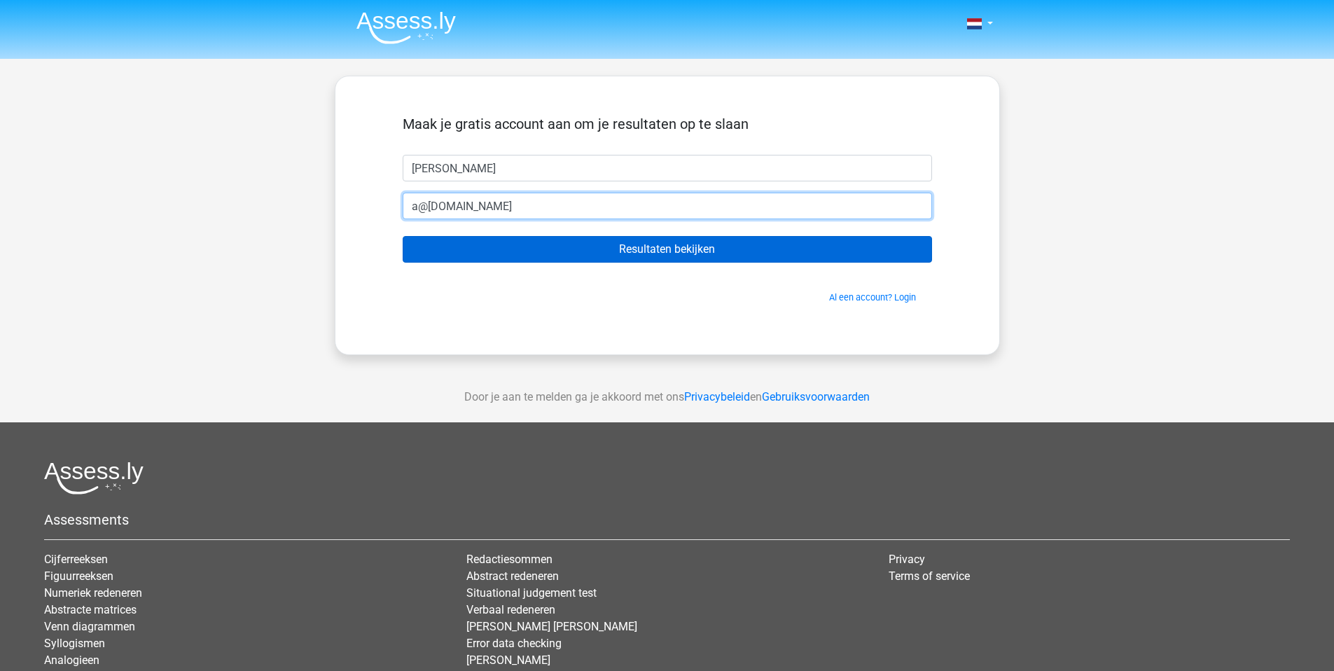
type input "a@[DOMAIN_NAME]"
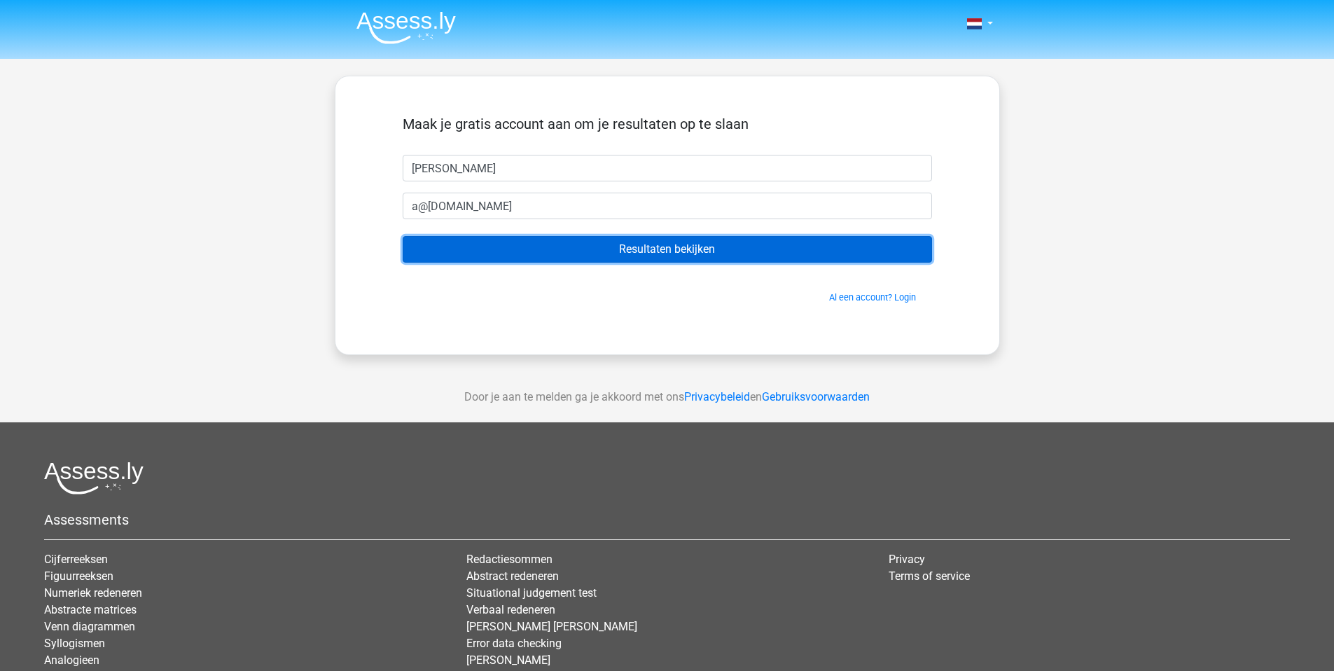
click at [577, 249] on input "Resultaten bekijken" at bounding box center [668, 249] width 530 height 27
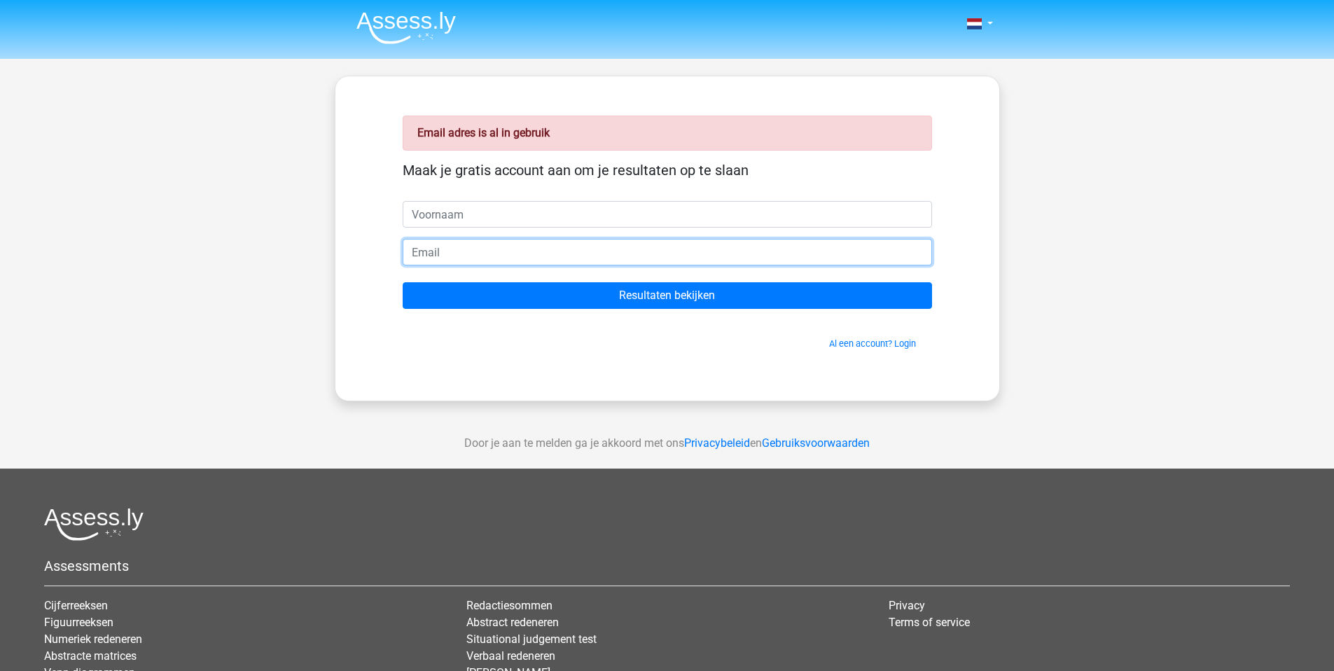
click at [516, 249] on input "email" at bounding box center [668, 252] width 530 height 27
type input "[EMAIL_ADDRESS][DOMAIN_NAME]"
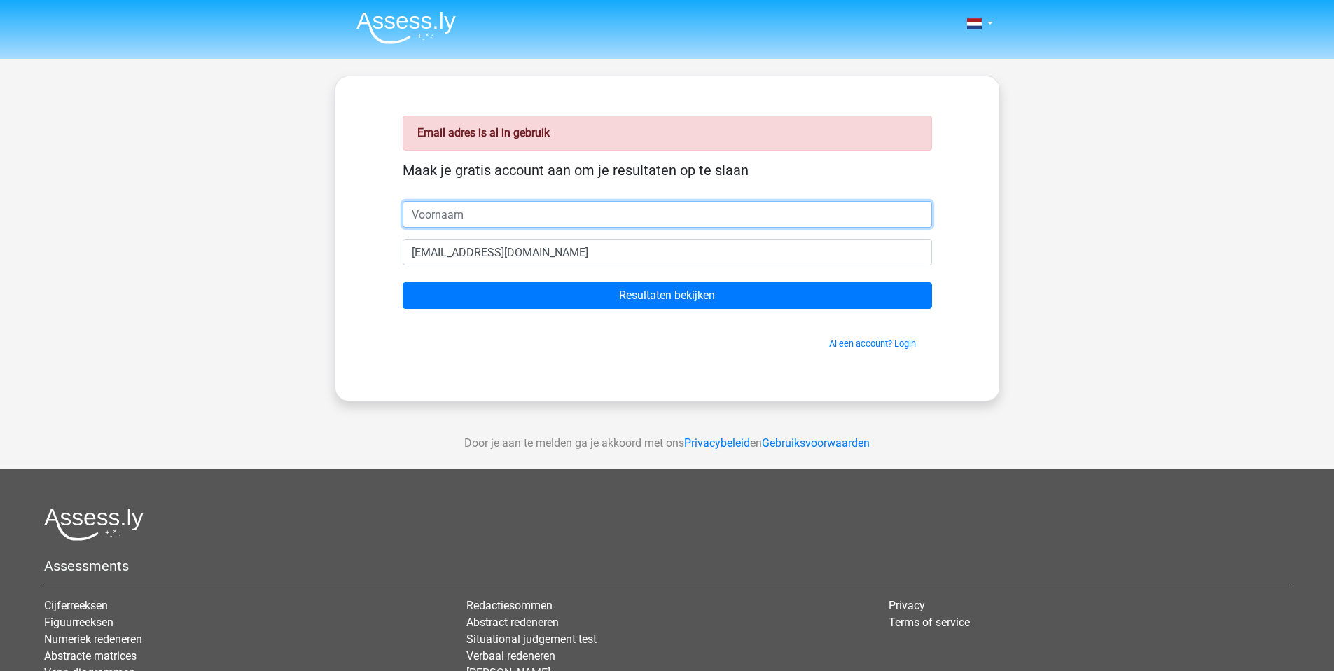
click at [528, 220] on input "text" at bounding box center [668, 214] width 530 height 27
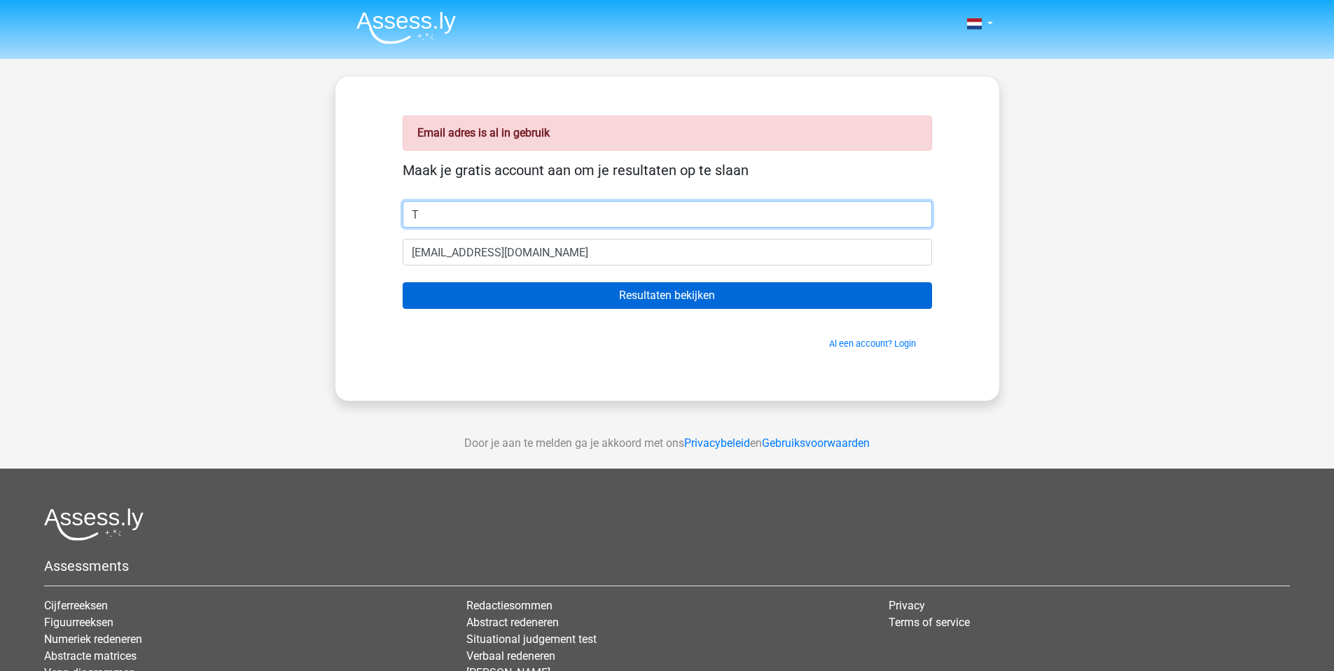
type input "T"
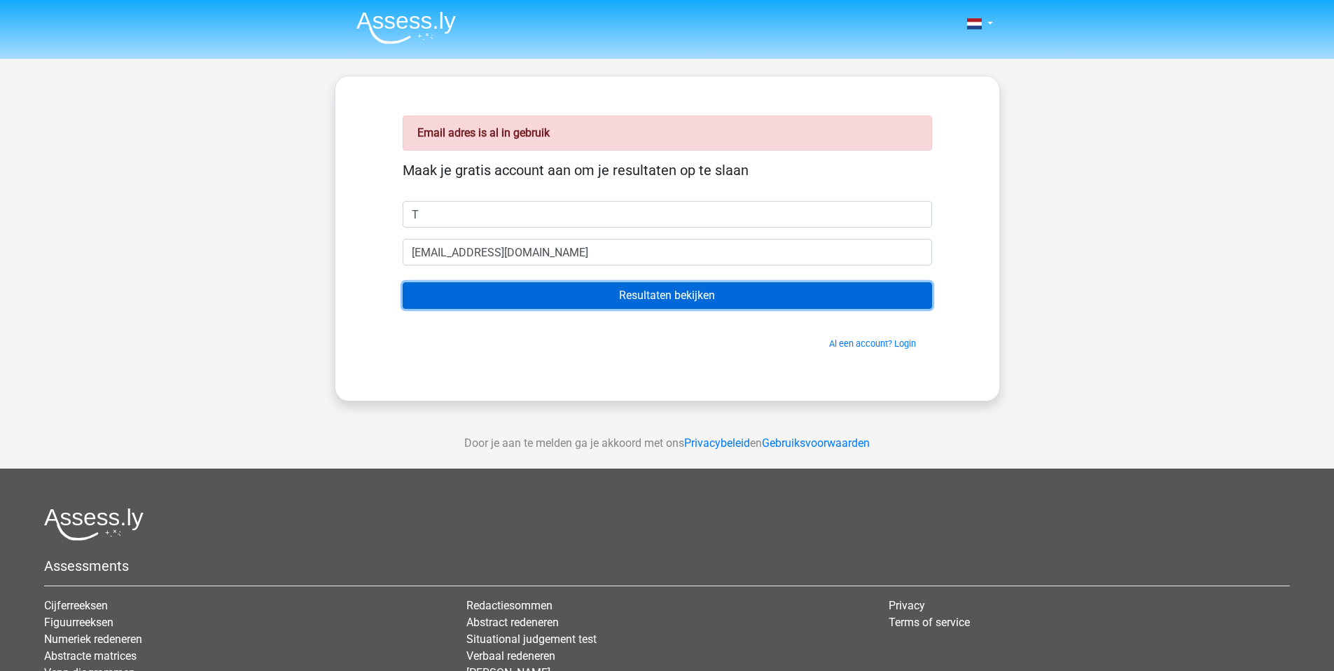
click at [586, 289] on input "Resultaten bekijken" at bounding box center [668, 295] width 530 height 27
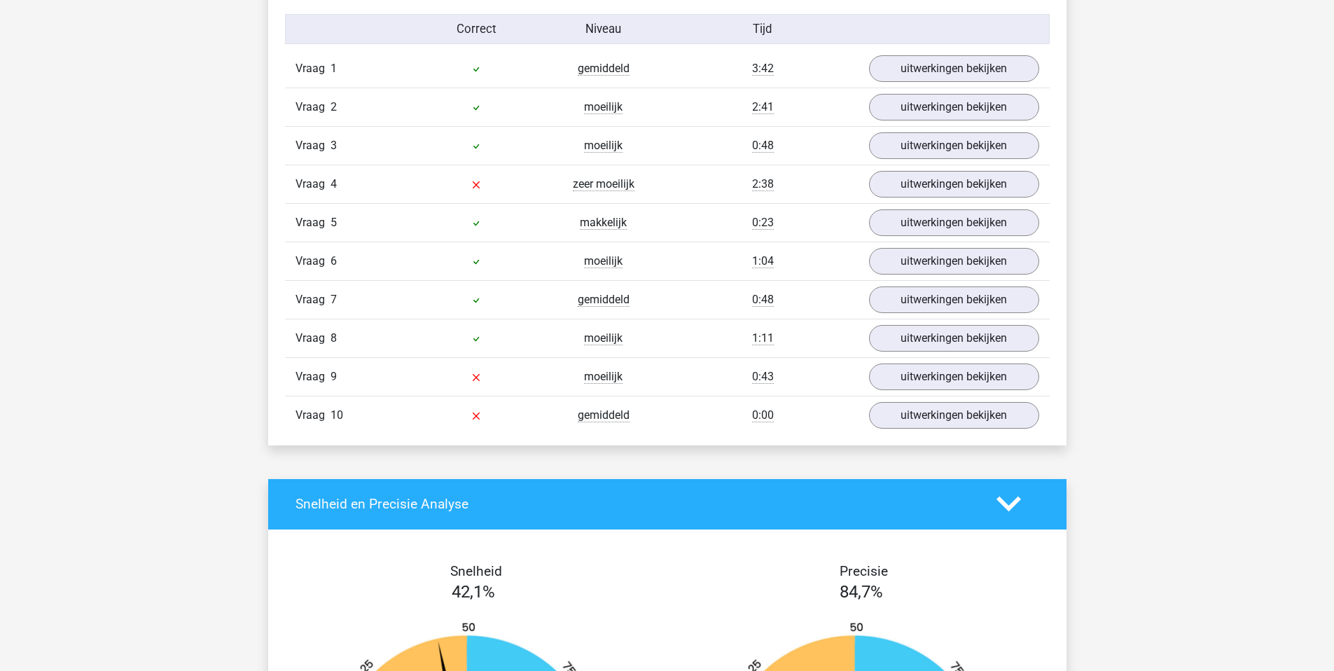
scroll to position [1159, 0]
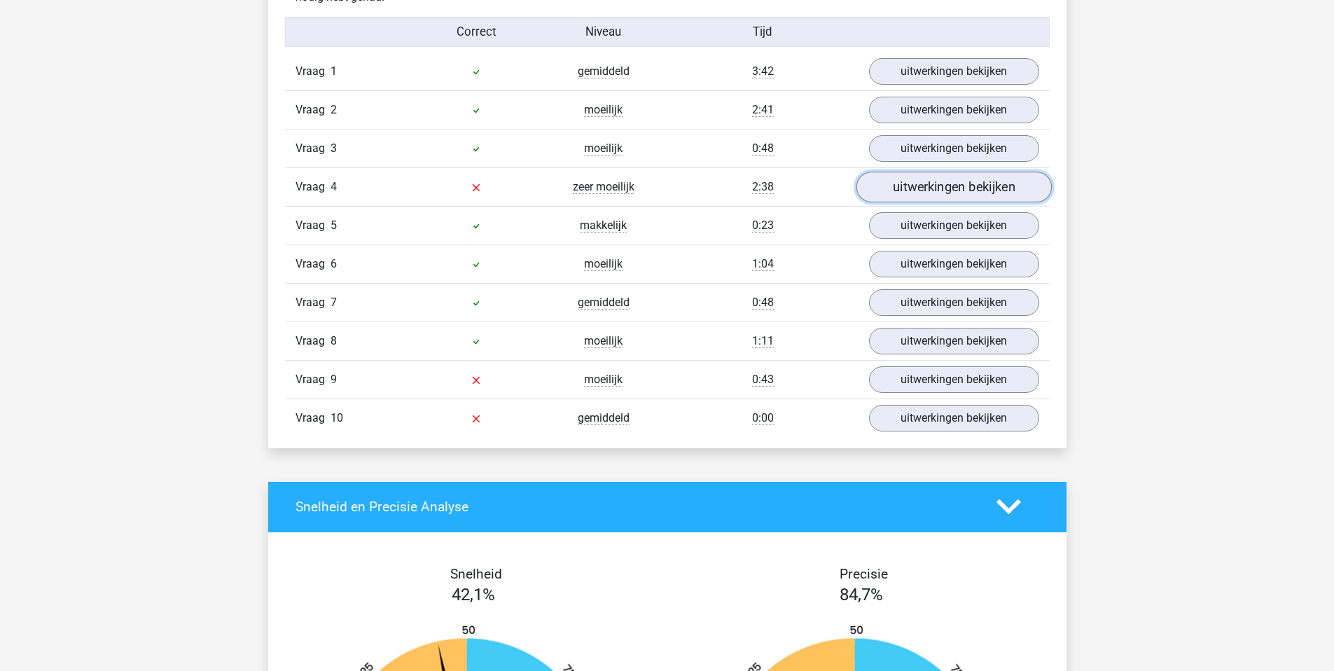
click at [906, 186] on link "uitwerkingen bekijken" at bounding box center [953, 187] width 195 height 31
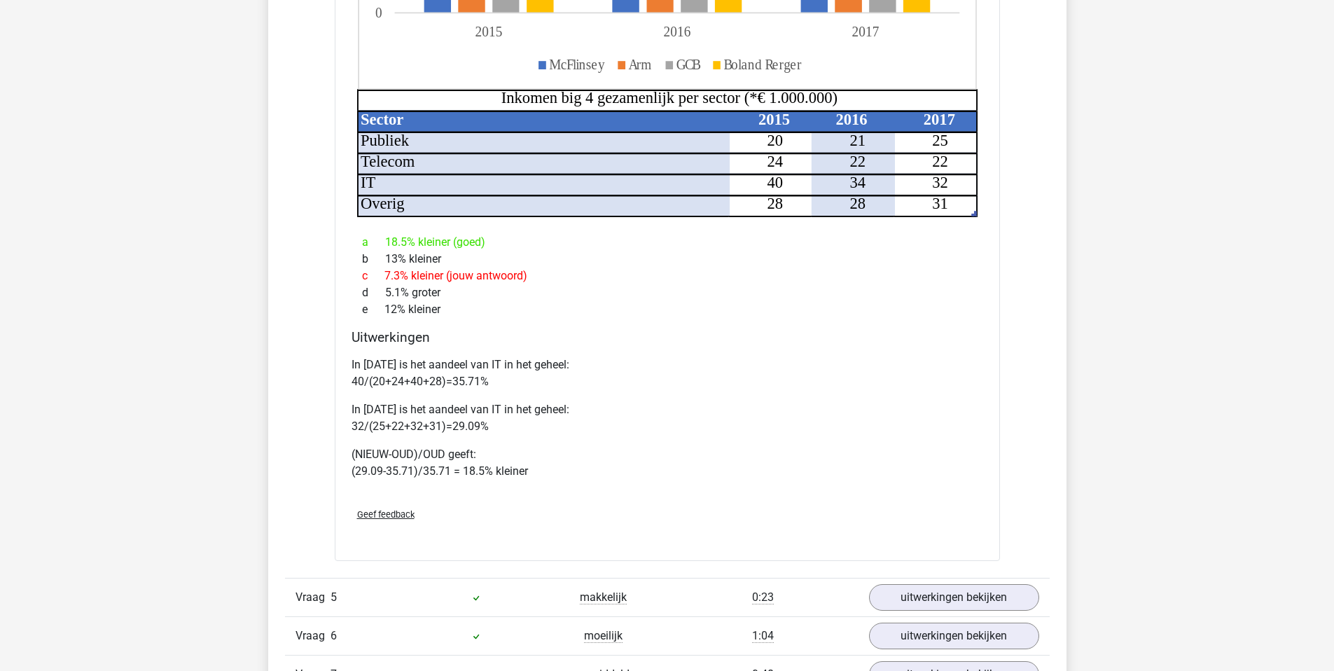
scroll to position [1668, 0]
drag, startPoint x: 458, startPoint y: 364, endPoint x: 515, endPoint y: 385, distance: 60.5
click at [515, 385] on p "In [DATE] is het aandeel van IT in het geheel: 40/(20+24+40+28)=35.71%" at bounding box center [668, 374] width 632 height 34
click at [484, 400] on div "In [DATE] is het aandeel van IT in het geheel: 40/(20+24+40+28)=35.71% In [DATE…" at bounding box center [668, 425] width 632 height 146
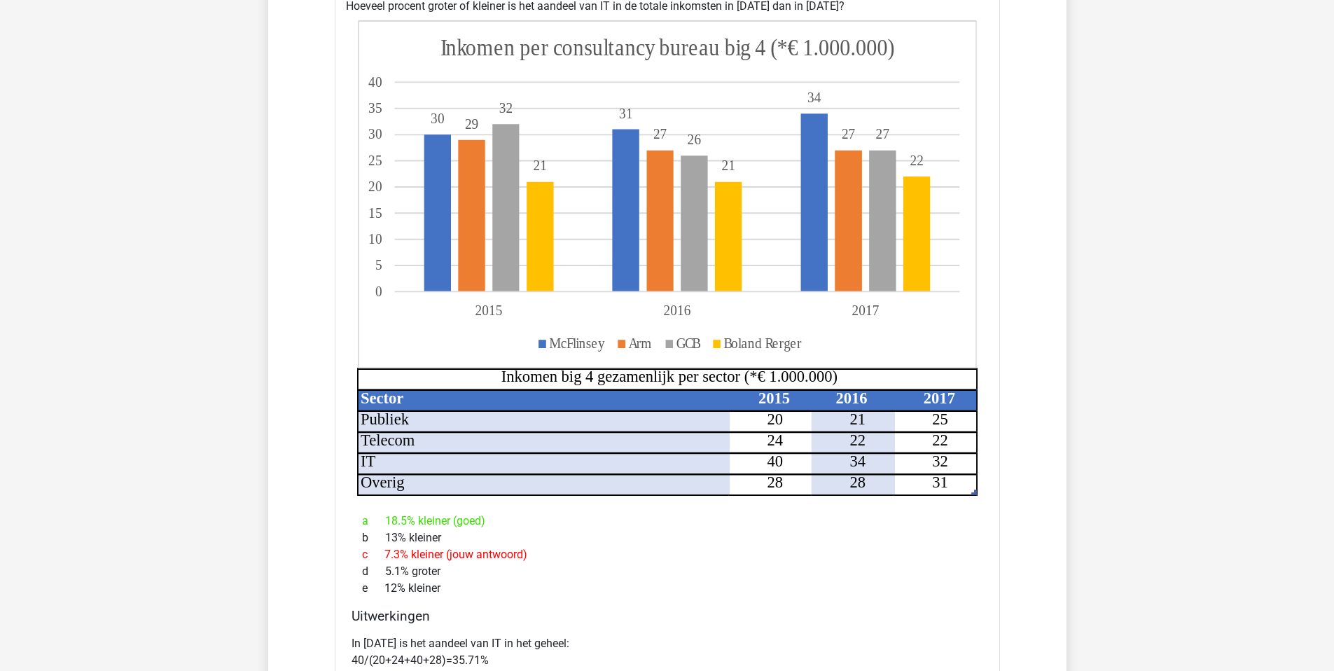
scroll to position [1401, 0]
